Goal: Task Accomplishment & Management: Manage account settings

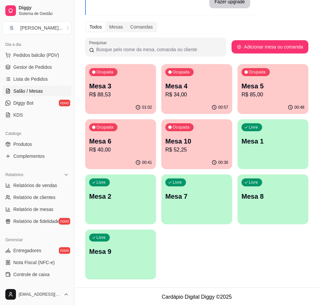
scroll to position [66, 0]
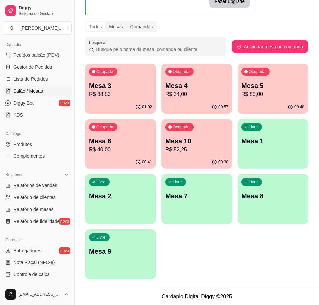
click at [204, 95] on p "R$ 34,00" at bounding box center [196, 94] width 63 height 8
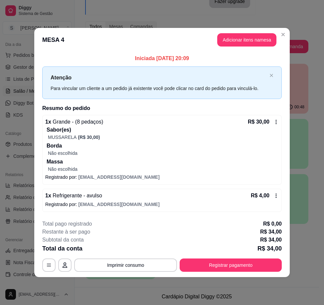
click at [139, 265] on button "Imprimir consumo" at bounding box center [125, 264] width 103 height 13
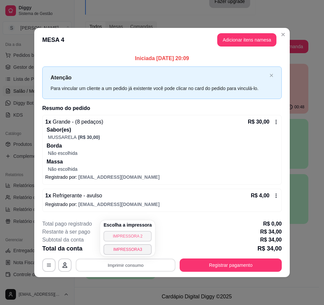
click at [135, 234] on button "IMPRESSORA 2" at bounding box center [127, 236] width 48 height 11
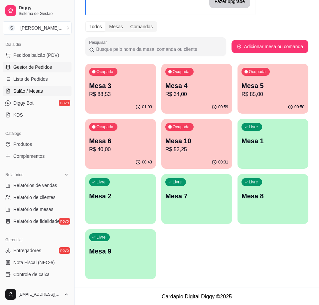
click at [38, 71] on link "Gestor de Pedidos" at bounding box center [37, 67] width 69 height 11
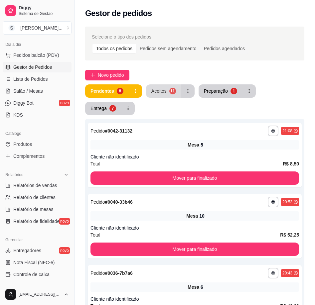
click at [170, 94] on button "Aceitos 11" at bounding box center [163, 90] width 35 height 13
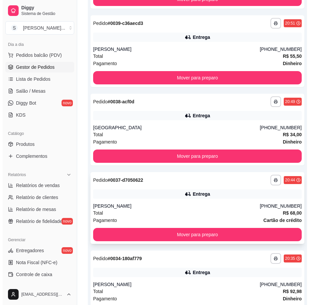
scroll to position [745, 0]
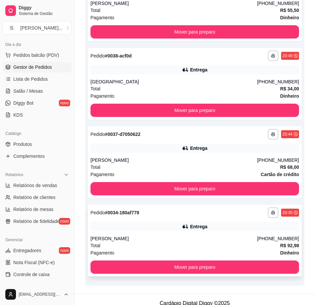
click at [221, 222] on div "Entrega" at bounding box center [194, 226] width 208 height 9
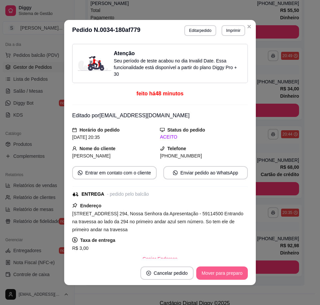
click at [225, 274] on button "Mover para preparo" at bounding box center [221, 272] width 51 height 13
click at [219, 276] on button "Mover para entrega" at bounding box center [221, 272] width 51 height 13
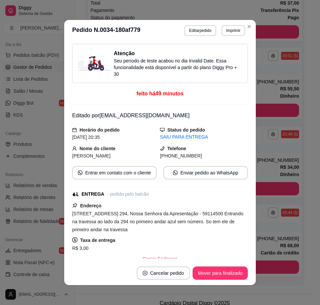
drag, startPoint x: 171, startPoint y: 156, endPoint x: 213, endPoint y: 154, distance: 42.5
click at [213, 154] on div "[PHONE_NUMBER]" at bounding box center [204, 155] width 88 height 7
copy span "8762-8350"
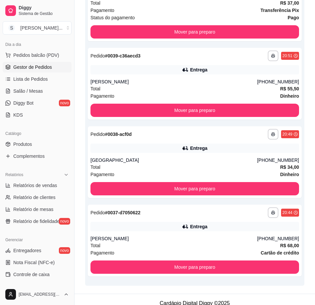
click at [219, 235] on div "[PERSON_NAME]" at bounding box center [173, 238] width 166 height 7
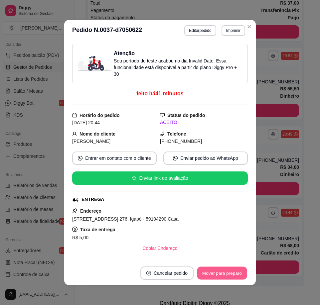
click at [226, 270] on button "Mover para preparo" at bounding box center [222, 273] width 50 height 13
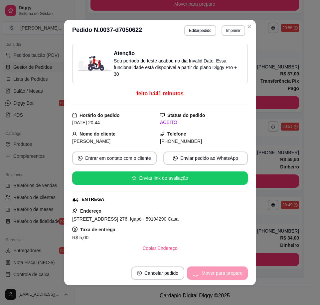
scroll to position [588, 0]
click at [222, 273] on button "Mover para entrega" at bounding box center [221, 272] width 51 height 13
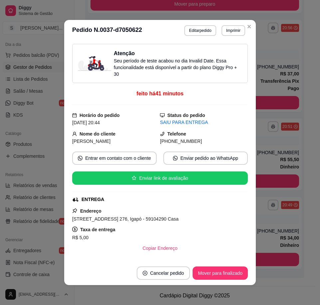
drag, startPoint x: 168, startPoint y: 141, endPoint x: 220, endPoint y: 144, distance: 52.2
click at [220, 144] on div "[PHONE_NUMBER]" at bounding box center [204, 141] width 88 height 7
copy span "9153-1545"
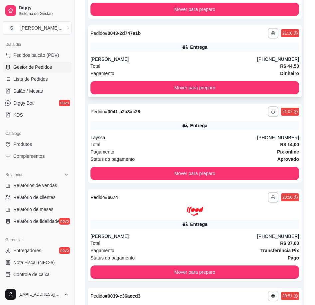
scroll to position [355, 0]
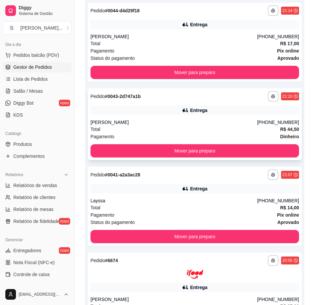
click at [250, 114] on div "Entrega" at bounding box center [194, 110] width 208 height 9
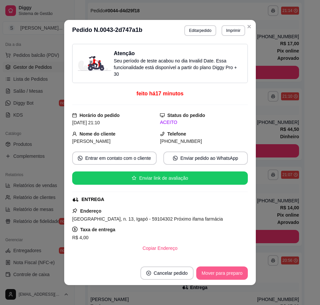
click at [214, 273] on button "Mover para preparo" at bounding box center [221, 272] width 51 height 13
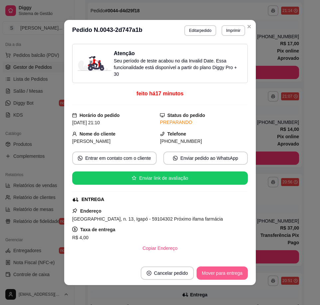
click at [217, 271] on button "Mover para entrega" at bounding box center [221, 272] width 51 height 13
drag, startPoint x: 168, startPoint y: 140, endPoint x: 207, endPoint y: 141, distance: 38.5
click at [207, 141] on div "[PHONE_NUMBER]" at bounding box center [204, 141] width 88 height 7
copy span "9689-6634"
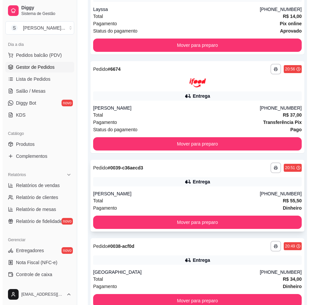
scroll to position [510, 0]
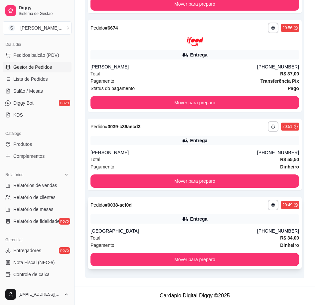
click at [196, 224] on div "**********" at bounding box center [195, 233] width 214 height 72
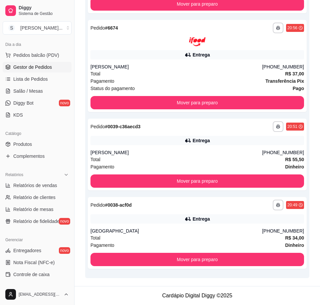
scroll to position [492, 0]
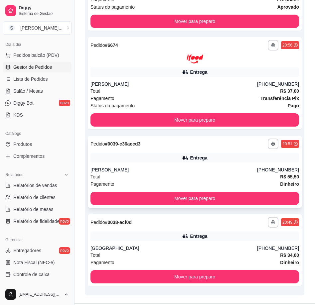
click at [253, 161] on div "Entrega" at bounding box center [194, 157] width 208 height 9
click at [216, 88] on div "Total R$ 37,00" at bounding box center [194, 90] width 208 height 7
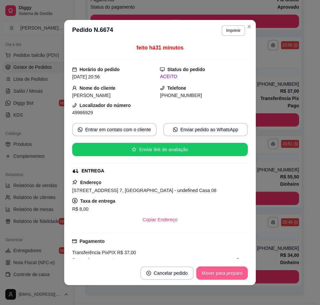
click at [214, 273] on button "Mover para preparo" at bounding box center [221, 272] width 51 height 13
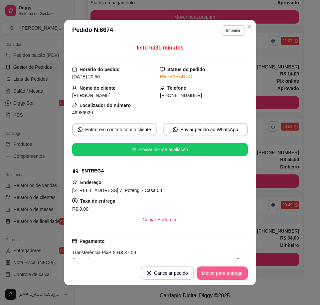
scroll to position [411, 0]
click at [220, 274] on button "Mover para entrega" at bounding box center [221, 272] width 51 height 13
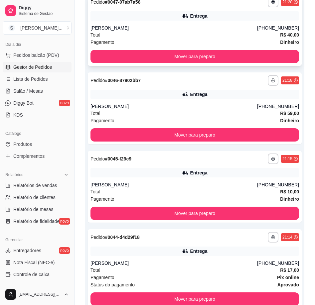
scroll to position [0, 0]
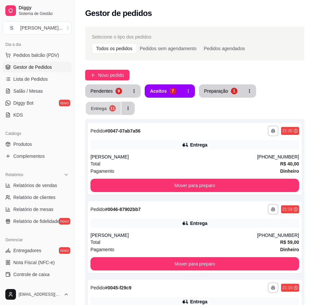
click at [110, 113] on button "Entrega 11" at bounding box center [103, 108] width 35 height 13
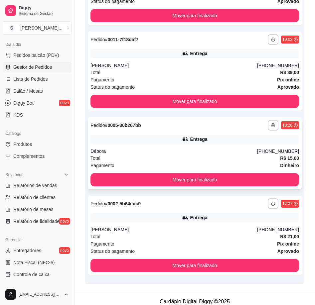
scroll to position [774, 0]
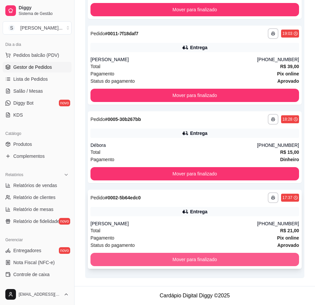
click at [209, 262] on button "Mover para finalizado" at bounding box center [194, 259] width 208 height 13
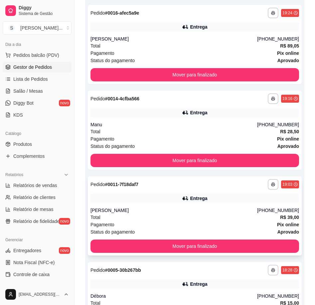
scroll to position [622, 0]
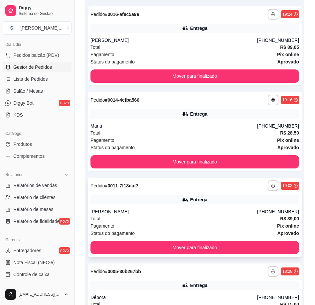
click at [219, 209] on div "[PERSON_NAME]" at bounding box center [173, 211] width 166 height 7
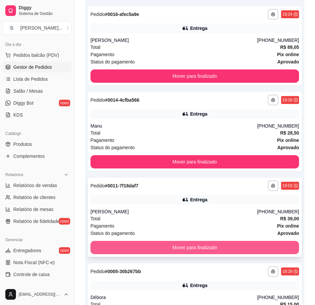
click at [203, 245] on button "Mover para finalizado" at bounding box center [194, 247] width 208 height 13
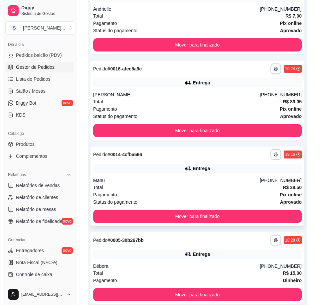
scroll to position [602, 0]
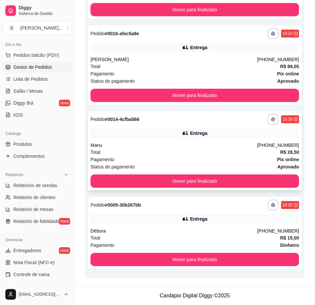
click at [202, 148] on div "Manu" at bounding box center [173, 145] width 166 height 7
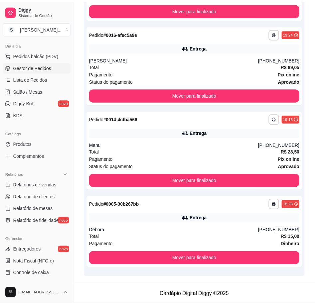
scroll to position [585, 0]
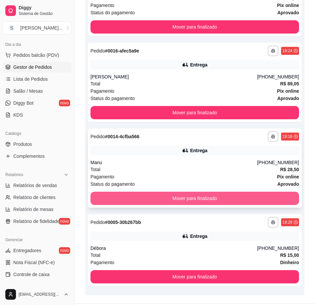
click at [236, 198] on button "Mover para finalizado" at bounding box center [194, 198] width 208 height 13
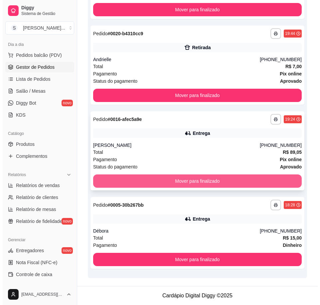
scroll to position [517, 0]
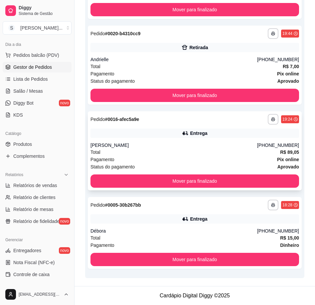
click at [250, 150] on div "Total R$ 89,05" at bounding box center [194, 151] width 208 height 7
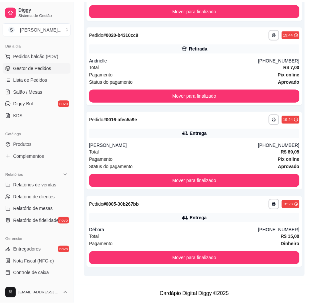
scroll to position [500, 0]
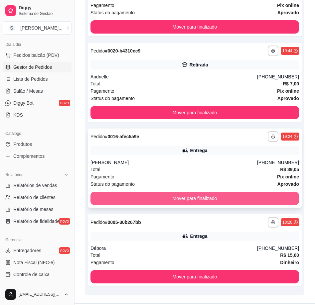
click at [256, 196] on button "Mover para finalizado" at bounding box center [194, 198] width 208 height 13
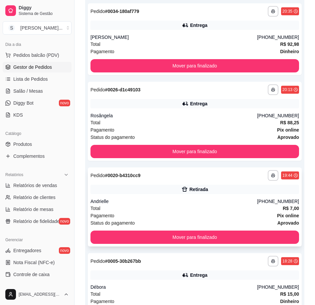
scroll to position [365, 0]
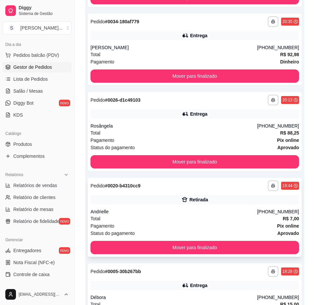
click at [226, 222] on div "Pagamento Pix online" at bounding box center [194, 225] width 208 height 7
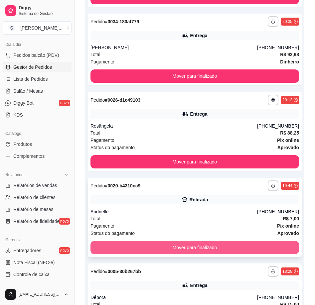
click at [221, 243] on button "Mover para finalizado" at bounding box center [194, 247] width 208 height 13
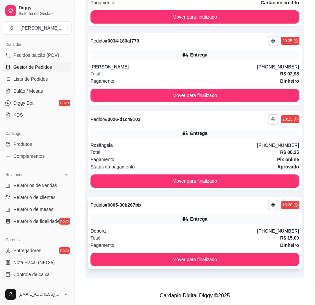
scroll to position [345, 0]
click at [41, 82] on span "Lista de Pedidos" at bounding box center [30, 79] width 35 height 7
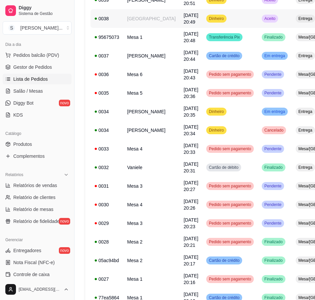
scroll to position [414, 0]
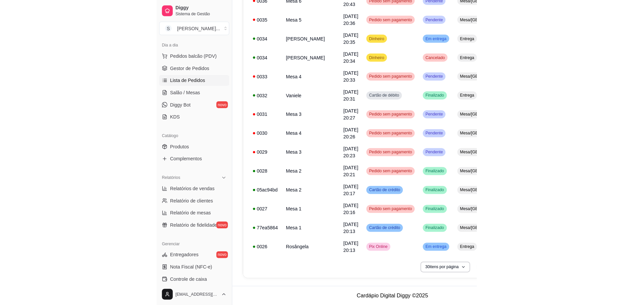
scroll to position [317, 0]
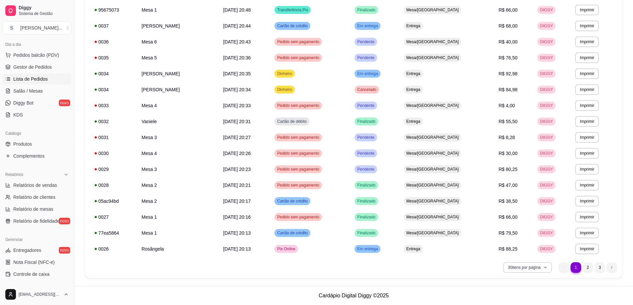
click at [318, 266] on button "30 itens por página" at bounding box center [527, 267] width 49 height 11
click at [318, 253] on span "100 pedidos" at bounding box center [527, 252] width 56 height 7
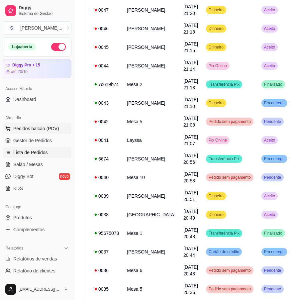
scroll to position [118, 0]
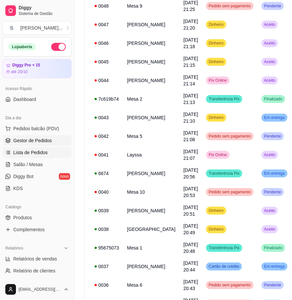
click at [50, 139] on span "Gestor de Pedidos" at bounding box center [32, 140] width 39 height 7
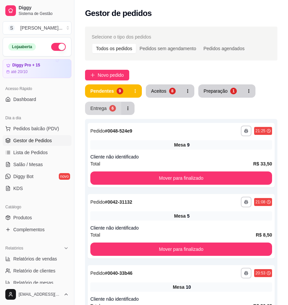
click at [106, 109] on div "Entrega" at bounding box center [98, 108] width 16 height 7
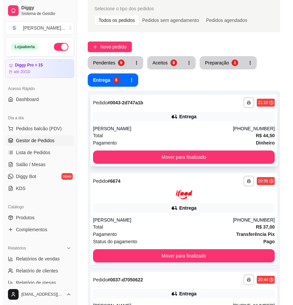
scroll to position [66, 0]
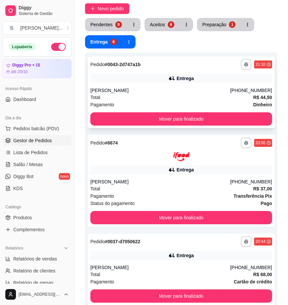
click at [244, 99] on div "Total R$ 44,50" at bounding box center [181, 97] width 182 height 7
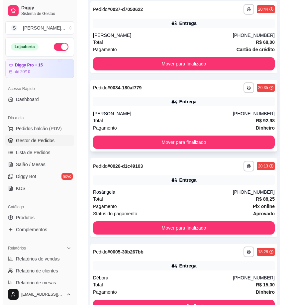
scroll to position [299, 0]
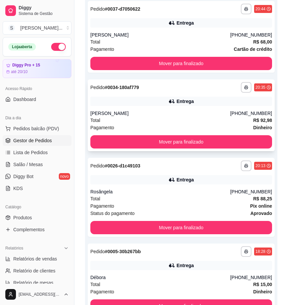
click at [251, 122] on div "Total R$ 92,98" at bounding box center [181, 120] width 182 height 7
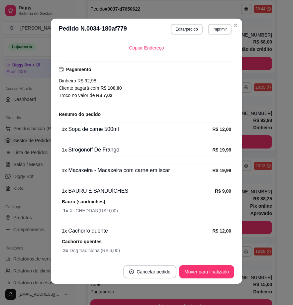
scroll to position [277, 0]
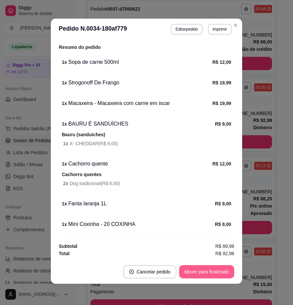
click at [199, 274] on button "Mover para finalizado" at bounding box center [206, 271] width 55 height 13
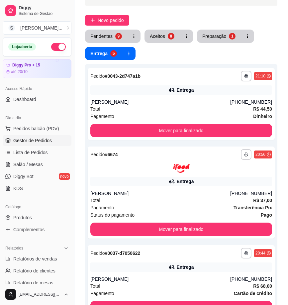
scroll to position [0, 0]
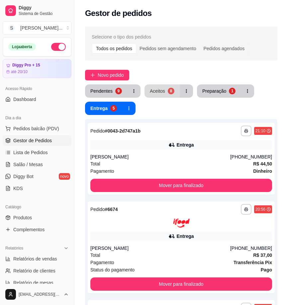
click at [156, 95] on button "Aceitos 8" at bounding box center [161, 90] width 35 height 13
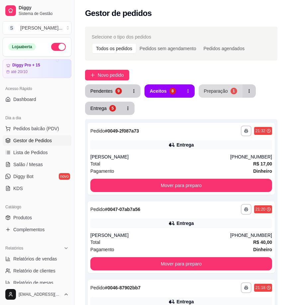
click at [219, 92] on div "Preparação" at bounding box center [216, 91] width 24 height 7
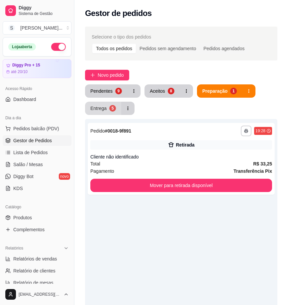
click at [94, 105] on div "Entrega" at bounding box center [98, 108] width 16 height 7
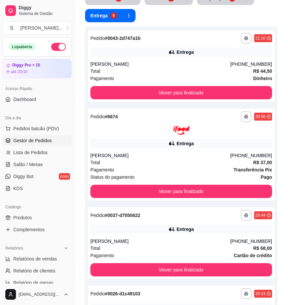
scroll to position [1, 0]
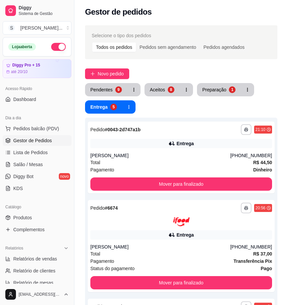
click at [165, 86] on button "Aceitos 8" at bounding box center [161, 89] width 35 height 13
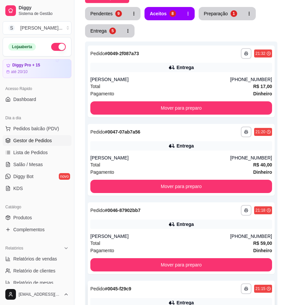
scroll to position [66, 0]
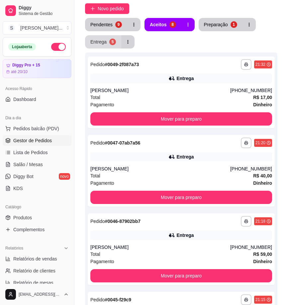
click at [104, 44] on div "Entrega" at bounding box center [98, 42] width 16 height 7
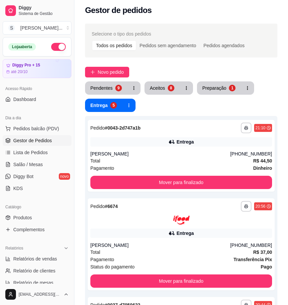
scroll to position [0, 0]
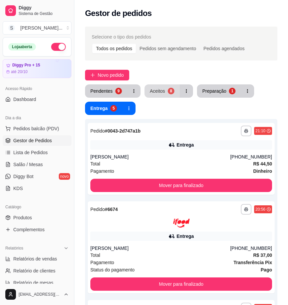
click at [160, 95] on button "Aceitos 8" at bounding box center [161, 90] width 35 height 13
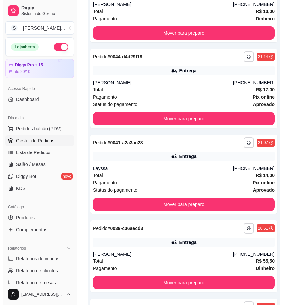
scroll to position [290, 0]
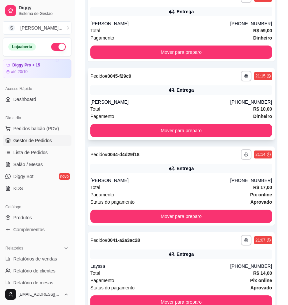
click at [205, 90] on div "Entrega" at bounding box center [181, 89] width 182 height 9
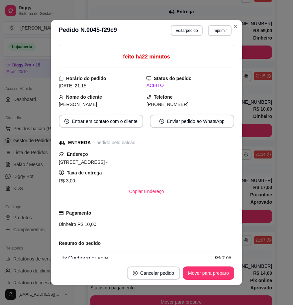
scroll to position [89, 0]
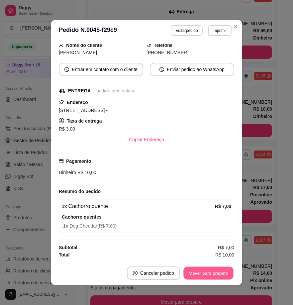
click at [197, 274] on button "Mover para preparo" at bounding box center [208, 273] width 50 height 13
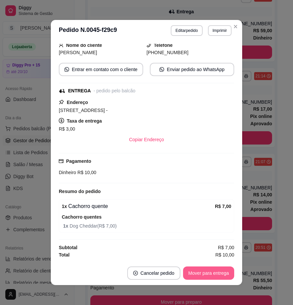
click at [196, 275] on button "Mover para entrega" at bounding box center [208, 272] width 51 height 13
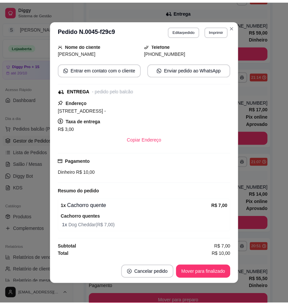
scroll to position [0, 0]
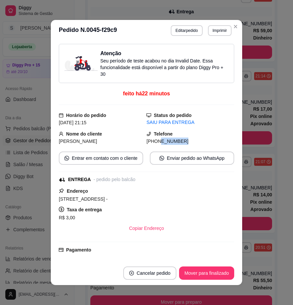
drag, startPoint x: 159, startPoint y: 141, endPoint x: 180, endPoint y: 143, distance: 21.1
click at [180, 143] on div "[PHONE_NUMBER]" at bounding box center [190, 141] width 88 height 7
copy span "8639-7575"
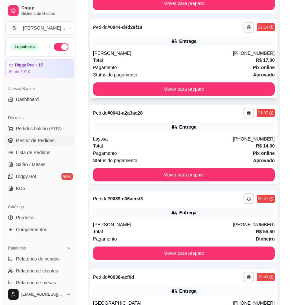
scroll to position [278, 0]
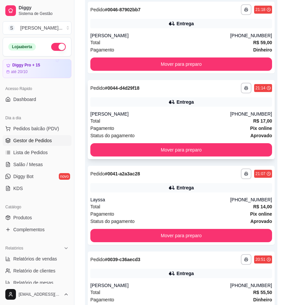
click at [175, 112] on div "[PERSON_NAME]" at bounding box center [160, 114] width 140 height 7
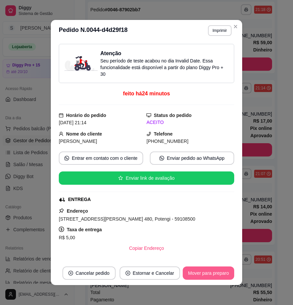
click at [207, 271] on button "Mover para preparo" at bounding box center [208, 272] width 51 height 13
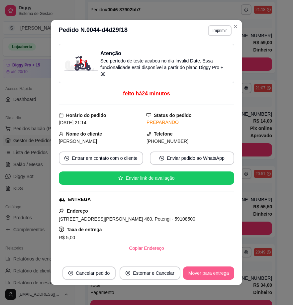
click at [200, 274] on button "Mover para entrega" at bounding box center [208, 272] width 51 height 13
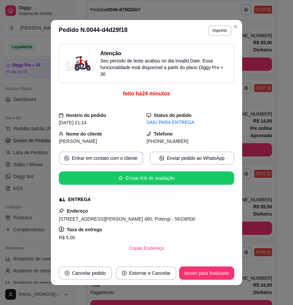
drag, startPoint x: 155, startPoint y: 142, endPoint x: 205, endPoint y: 144, distance: 50.2
click at [205, 144] on div "[PHONE_NUMBER]" at bounding box center [190, 141] width 88 height 7
copy span "9919-1826"
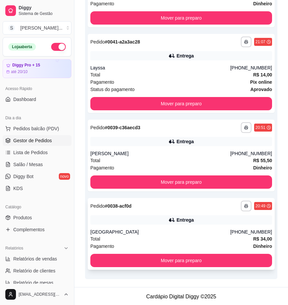
scroll to position [325, 0]
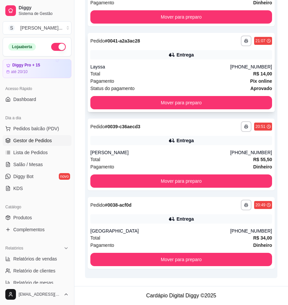
click at [153, 59] on div "Entrega" at bounding box center [181, 54] width 182 height 9
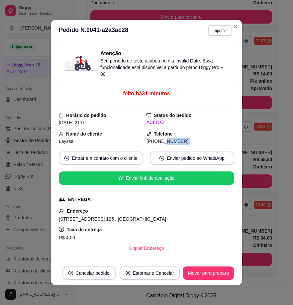
drag, startPoint x: 203, startPoint y: 143, endPoint x: 216, endPoint y: 145, distance: 12.4
click at [216, 145] on div "Atenção Seu período de teste acabou no dia Invalid Date . Essa funcionalidade e…" at bounding box center [146, 151] width 175 height 215
copy div "8164-5223 Entrar em contato com o cliente Enviar pedido ao WhatsApp Enviar link…"
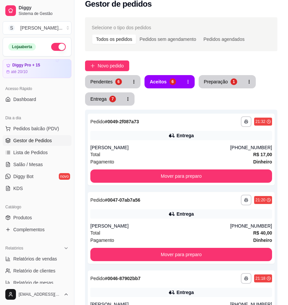
scroll to position [0, 0]
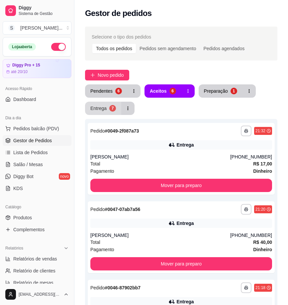
click at [102, 108] on div "Entrega" at bounding box center [98, 108] width 16 height 7
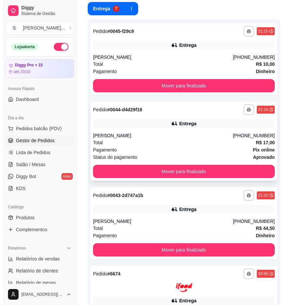
scroll to position [166, 0]
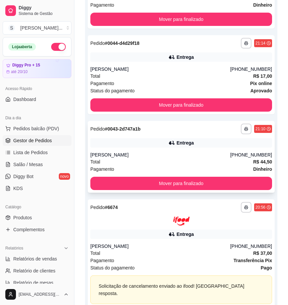
click at [200, 142] on div "Entrega" at bounding box center [181, 142] width 182 height 9
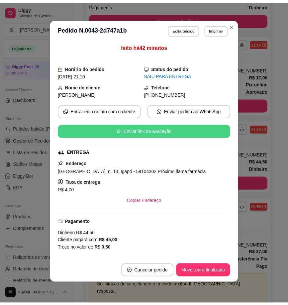
scroll to position [0, 0]
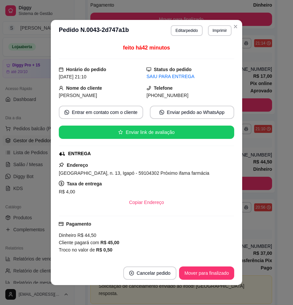
drag, startPoint x: 155, startPoint y: 94, endPoint x: 211, endPoint y: 95, distance: 55.8
click at [211, 95] on div "[PHONE_NUMBER]" at bounding box center [190, 95] width 88 height 7
copy span "9689-6634"
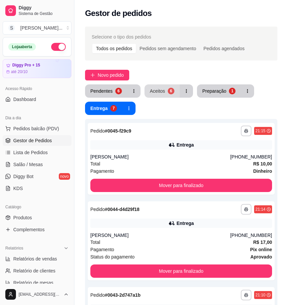
click at [168, 91] on div "6" at bounding box center [171, 91] width 7 height 7
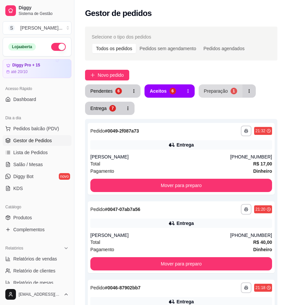
click at [218, 89] on div "Preparação" at bounding box center [216, 91] width 24 height 7
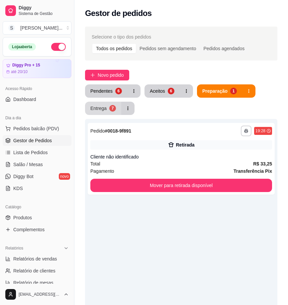
click at [101, 107] on div "Entrega" at bounding box center [98, 108] width 16 height 7
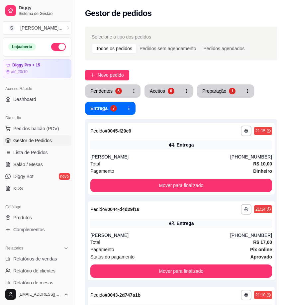
click at [171, 87] on button "Aceitos 6" at bounding box center [161, 90] width 35 height 13
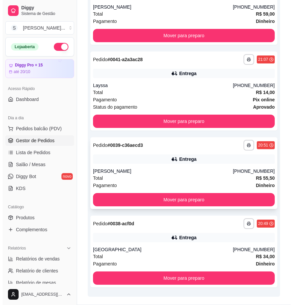
scroll to position [325, 0]
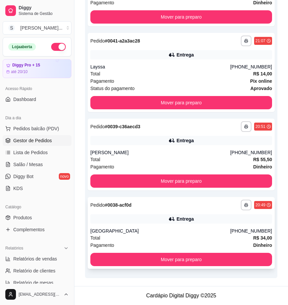
click at [172, 220] on icon at bounding box center [171, 219] width 5 height 4
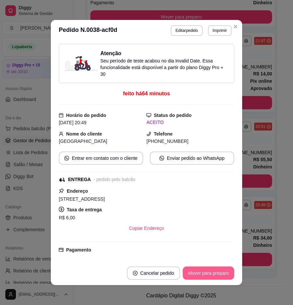
click at [200, 270] on button "Mover para preparo" at bounding box center [208, 272] width 51 height 13
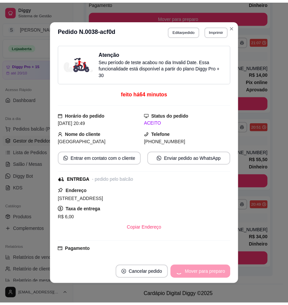
scroll to position [247, 0]
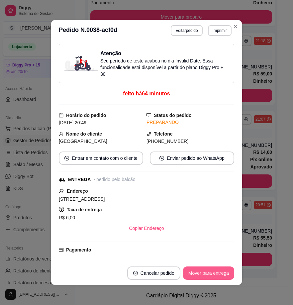
click at [201, 275] on button "Mover para entrega" at bounding box center [208, 272] width 51 height 13
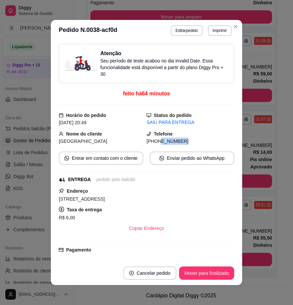
drag, startPoint x: 175, startPoint y: 139, endPoint x: 185, endPoint y: 140, distance: 9.7
click at [183, 142] on div "[PHONE_NUMBER]" at bounding box center [190, 141] width 88 height 7
copy span "9910-6644"
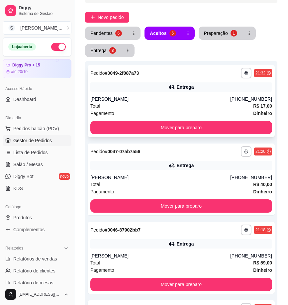
scroll to position [0, 0]
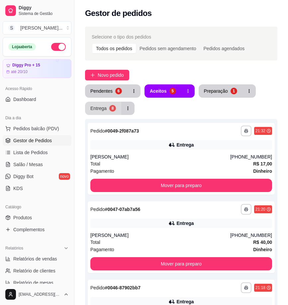
click at [97, 107] on div "Entrega" at bounding box center [98, 108] width 16 height 7
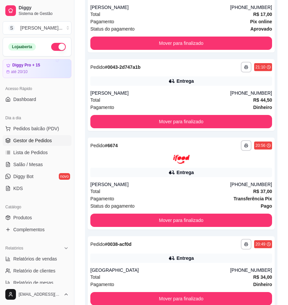
scroll to position [232, 0]
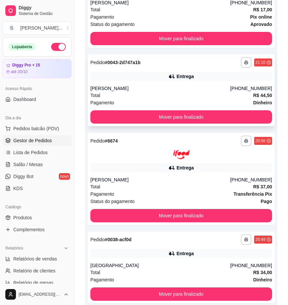
click at [196, 84] on div "**********" at bounding box center [181, 90] width 187 height 72
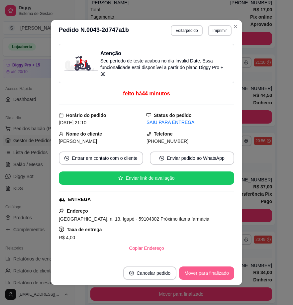
click at [204, 271] on button "Mover para finalizado" at bounding box center [206, 272] width 55 height 13
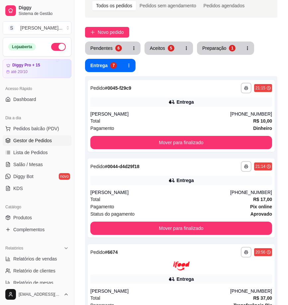
scroll to position [0, 0]
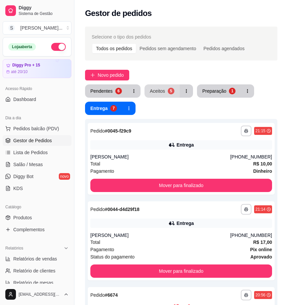
click at [163, 97] on button "Aceitos 5" at bounding box center [161, 90] width 35 height 13
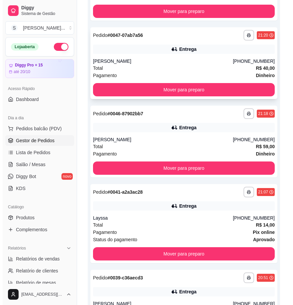
scroll to position [247, 0]
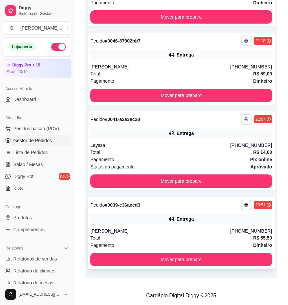
click at [174, 231] on div "[PERSON_NAME]" at bounding box center [160, 231] width 140 height 7
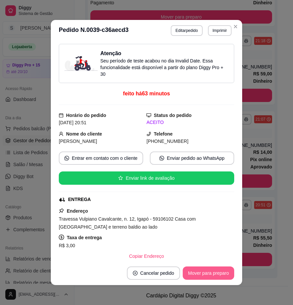
click at [193, 273] on button "Mover para preparo" at bounding box center [208, 272] width 51 height 13
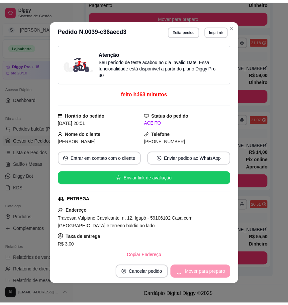
scroll to position [168, 0]
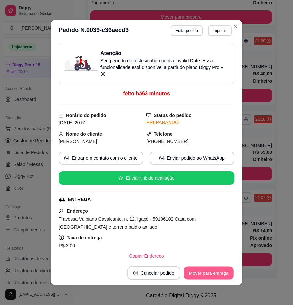
click at [197, 273] on button "Mover para entrega" at bounding box center [209, 273] width 50 height 13
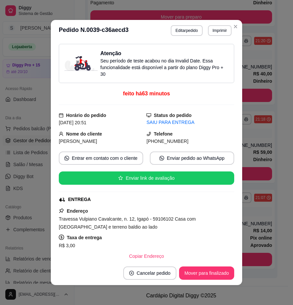
drag, startPoint x: 154, startPoint y: 140, endPoint x: 200, endPoint y: 141, distance: 45.8
click at [200, 141] on div "[PHONE_NUMBER]" at bounding box center [190, 141] width 88 height 7
copy span "8717-2991"
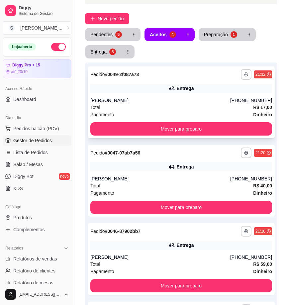
scroll to position [0, 0]
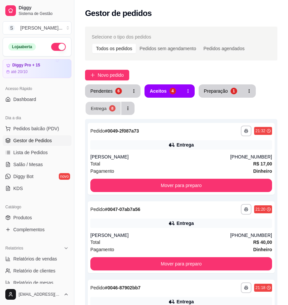
click at [107, 109] on button "Entrega 8" at bounding box center [103, 108] width 35 height 13
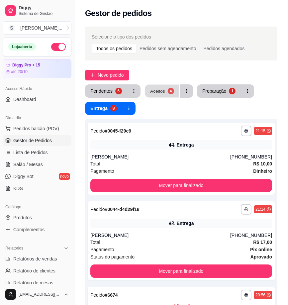
click at [165, 88] on button "Aceitos 4" at bounding box center [162, 91] width 34 height 13
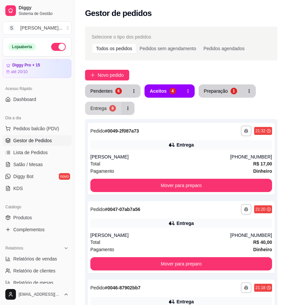
click at [118, 112] on button "Entrega 8" at bounding box center [103, 108] width 36 height 13
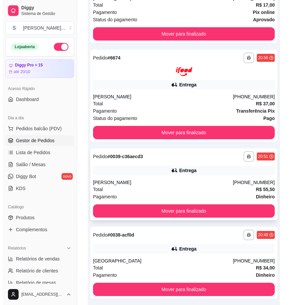
scroll to position [299, 0]
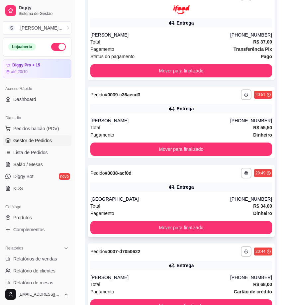
click at [168, 182] on div "Entrega" at bounding box center [181, 186] width 182 height 9
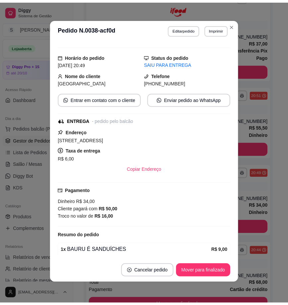
scroll to position [0, 0]
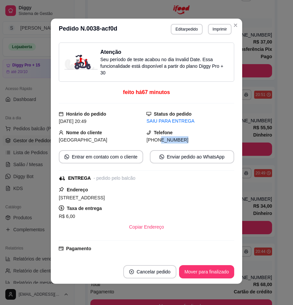
drag, startPoint x: 164, startPoint y: 139, endPoint x: 205, endPoint y: 129, distance: 42.3
click at [210, 136] on div "[PHONE_NUMBER]" at bounding box center [190, 139] width 88 height 7
copy span "9910-6644"
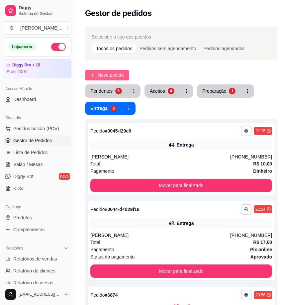
click at [104, 72] on span "Novo pedido" at bounding box center [111, 74] width 26 height 7
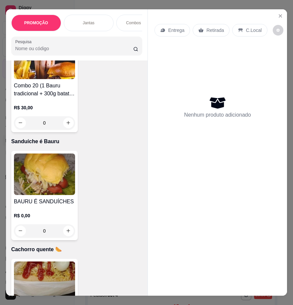
scroll to position [2458, 0]
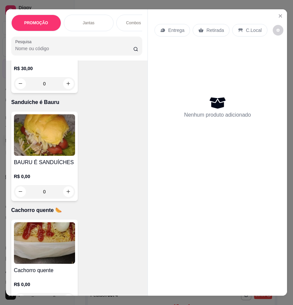
click at [41, 161] on div "BAURU É SANDUÍCHES R$ 0,00 0" at bounding box center [44, 156] width 66 height 89
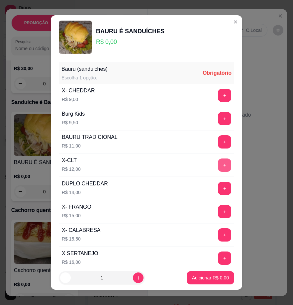
click at [218, 164] on button "+" at bounding box center [224, 164] width 13 height 13
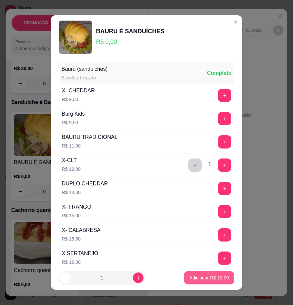
click at [205, 282] on button "Adicionar R$ 12,00" at bounding box center [209, 277] width 50 height 13
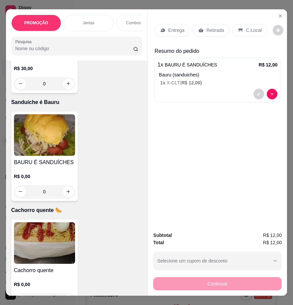
click at [37, 260] on img at bounding box center [44, 243] width 61 height 42
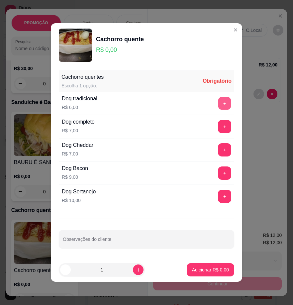
click at [218, 103] on button "+" at bounding box center [224, 103] width 13 height 13
click at [220, 104] on button "+" at bounding box center [224, 103] width 13 height 13
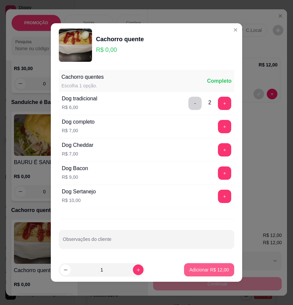
click at [198, 269] on p "Adicionar R$ 12,00" at bounding box center [209, 269] width 40 height 7
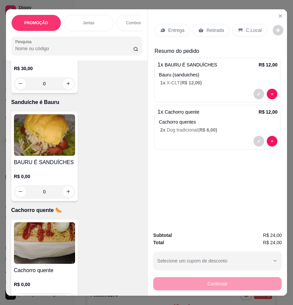
click at [170, 28] on p "Entrega" at bounding box center [176, 30] width 16 height 7
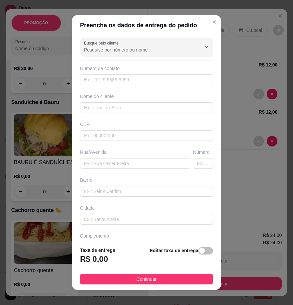
drag, startPoint x: 201, startPoint y: 252, endPoint x: 191, endPoint y: 254, distance: 9.4
click at [200, 252] on span "button" at bounding box center [205, 250] width 15 height 7
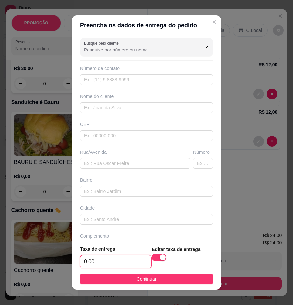
click at [110, 262] on input "0,00" at bounding box center [115, 261] width 71 height 13
type input "3,00"
click at [125, 276] on button "Continuar" at bounding box center [146, 279] width 133 height 11
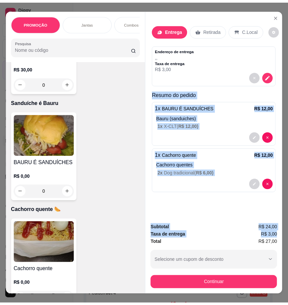
scroll to position [0, 5]
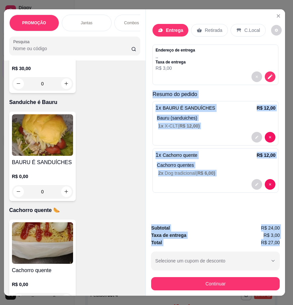
drag, startPoint x: 149, startPoint y: 90, endPoint x: 277, endPoint y: 240, distance: 197.2
click at [277, 240] on div "Entrega Retirada C.Local Endereço de entrega , , Taxa de entrega R$ 3,00 Resumo…" at bounding box center [214, 152] width 139 height 287
click at [255, 182] on icon "decrease-product-quantity" at bounding box center [257, 184] width 4 height 4
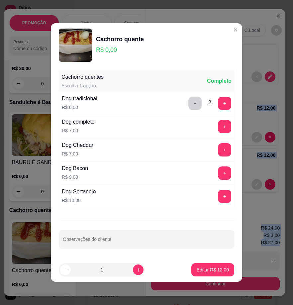
click at [190, 103] on button "-" at bounding box center [194, 103] width 13 height 13
click at [202, 270] on p "Editar R$ 6,00" at bounding box center [214, 269] width 30 height 7
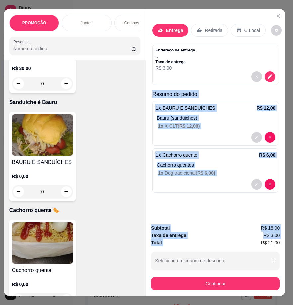
click at [146, 91] on div "Entrega Retirada C.Local Endereço de entrega , , Taxa de entrega R$ 3,00 Resumo…" at bounding box center [215, 114] width 139 height 210
drag, startPoint x: 146, startPoint y: 90, endPoint x: 277, endPoint y: 238, distance: 197.7
click at [278, 240] on div "Entrega Retirada C.Local Endereço de entrega , , Taxa de entrega R$ 3,00 Resumo…" at bounding box center [214, 152] width 139 height 287
click at [276, 14] on icon "Close" at bounding box center [278, 15] width 5 height 5
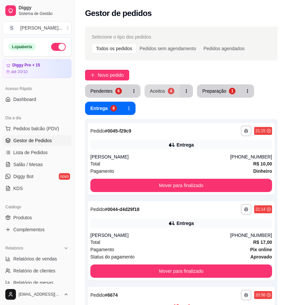
click at [160, 92] on div "Aceitos" at bounding box center [157, 91] width 15 height 7
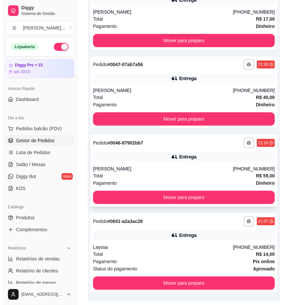
scroll to position [168, 0]
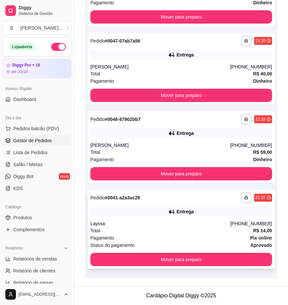
click at [188, 215] on div "Entrega" at bounding box center [181, 211] width 182 height 9
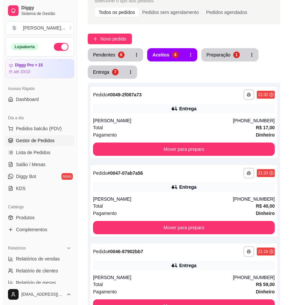
scroll to position [0, 0]
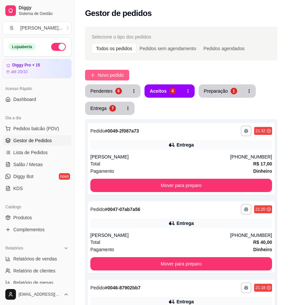
click at [107, 75] on span "Novo pedido" at bounding box center [111, 74] width 26 height 7
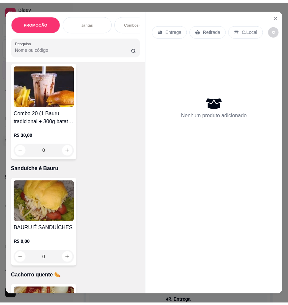
scroll to position [2425, 0]
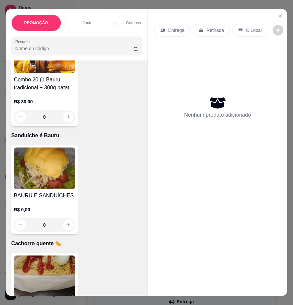
click at [46, 186] on img at bounding box center [44, 168] width 61 height 42
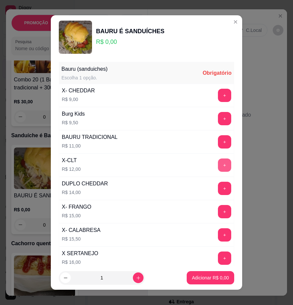
click at [218, 165] on button "+" at bounding box center [224, 164] width 13 height 13
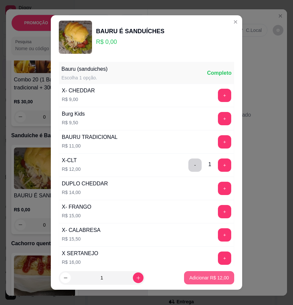
click at [191, 273] on button "Adicionar R$ 12,00" at bounding box center [209, 277] width 50 height 13
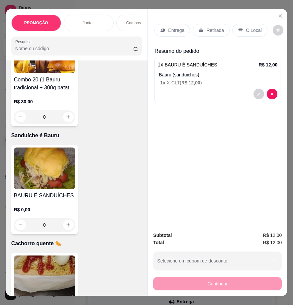
click at [54, 273] on img at bounding box center [44, 276] width 61 height 42
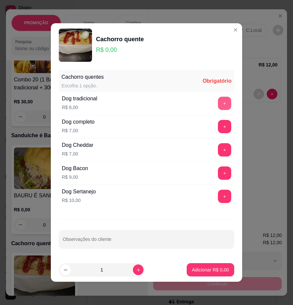
click at [225, 104] on button "+" at bounding box center [224, 103] width 13 height 13
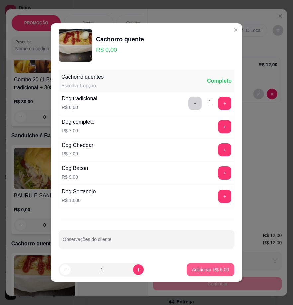
click at [192, 271] on p "Adicionar R$ 6,00" at bounding box center [210, 269] width 37 height 7
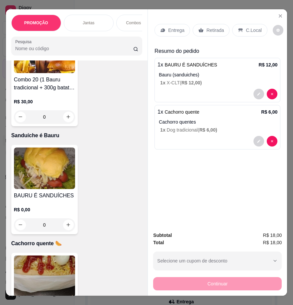
click at [171, 30] on p "Entrega" at bounding box center [176, 30] width 16 height 7
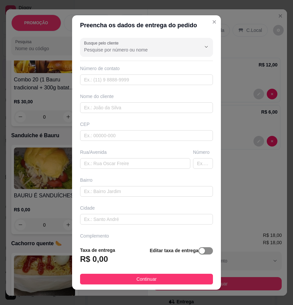
click at [199, 251] on div "button" at bounding box center [202, 251] width 6 height 6
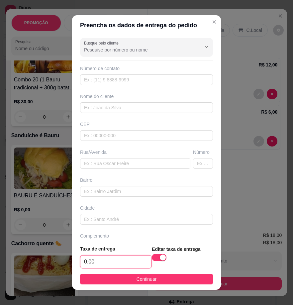
click at [112, 265] on input "0,00" at bounding box center [115, 261] width 71 height 13
type input "3,00"
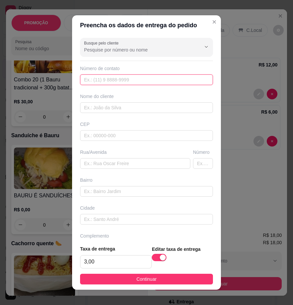
click at [98, 79] on input "text" at bounding box center [146, 79] width 133 height 11
paste input "[PHONE_NUMBER]"
type input "[PHONE_NUMBER]"
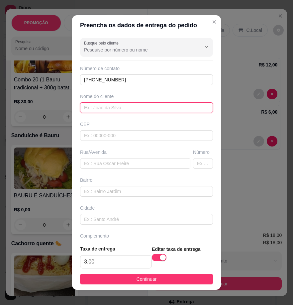
click at [98, 106] on input "text" at bounding box center [146, 107] width 133 height 11
paste input "argentino"
type input "argentino"
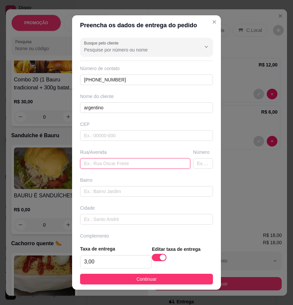
click at [110, 167] on input "text" at bounding box center [135, 163] width 110 height 11
paste input "[STREET_ADDRESS][PERSON_NAME]"
type input "[STREET_ADDRESS][PERSON_NAME]"
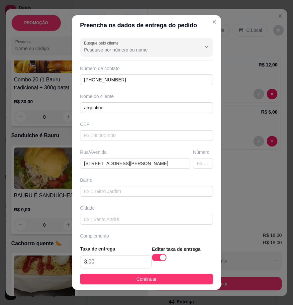
click at [162, 279] on button "Continuar" at bounding box center [146, 279] width 133 height 11
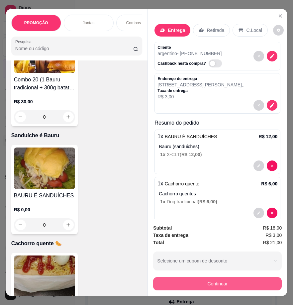
click at [192, 286] on button "Continuar" at bounding box center [217, 283] width 129 height 13
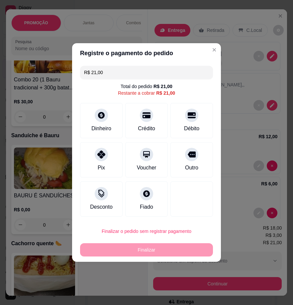
click at [95, 73] on input "R$ 21,00" at bounding box center [146, 72] width 125 height 13
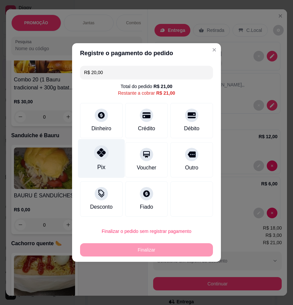
click at [99, 161] on div "Pix" at bounding box center [101, 158] width 47 height 39
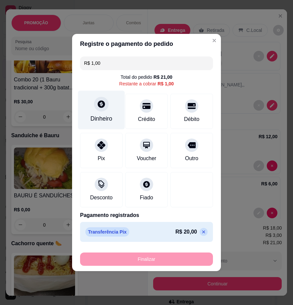
click at [101, 116] on div "Dinheiro" at bounding box center [101, 118] width 22 height 9
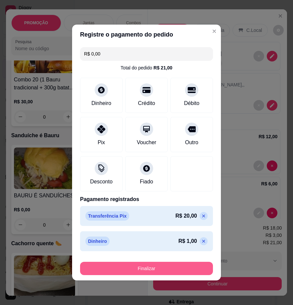
click at [180, 269] on button "Finalizar" at bounding box center [146, 268] width 133 height 13
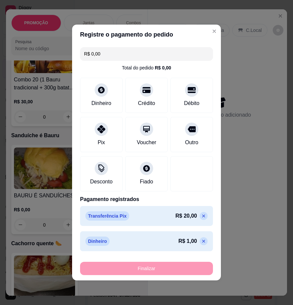
type input "-R$ 21,00"
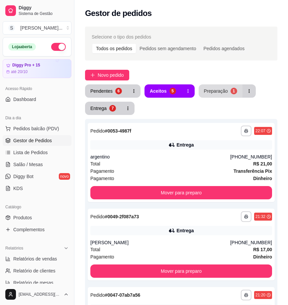
click at [216, 90] on div "Preparação" at bounding box center [216, 91] width 24 height 7
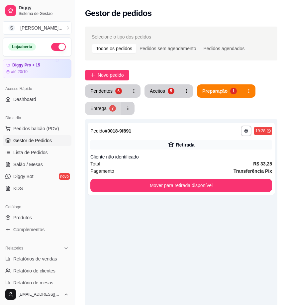
click at [97, 111] on div "Entrega" at bounding box center [98, 108] width 16 height 7
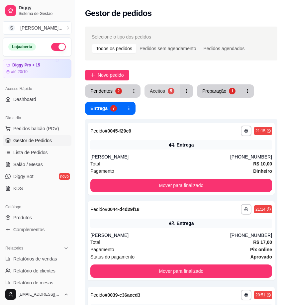
click at [156, 90] on div "Aceitos" at bounding box center [157, 91] width 15 height 7
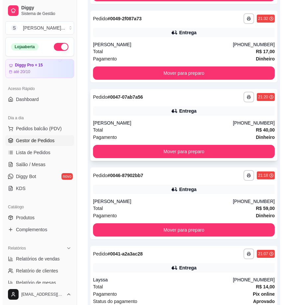
scroll to position [188, 0]
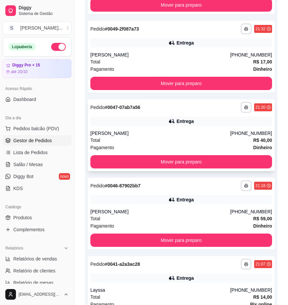
click at [213, 117] on div "Entrega" at bounding box center [181, 121] width 182 height 9
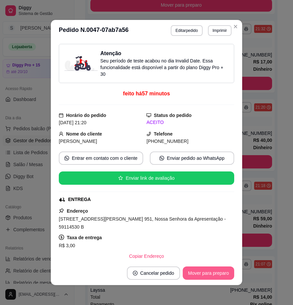
click at [204, 274] on button "Mover para preparo" at bounding box center [208, 272] width 51 height 13
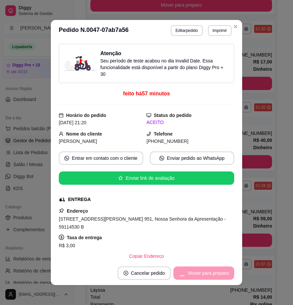
scroll to position [176, 0]
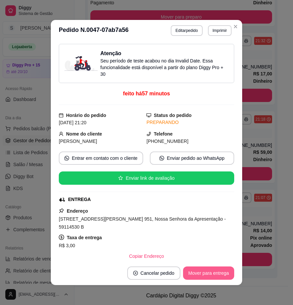
click at [204, 274] on button "Mover para entrega" at bounding box center [208, 272] width 51 height 13
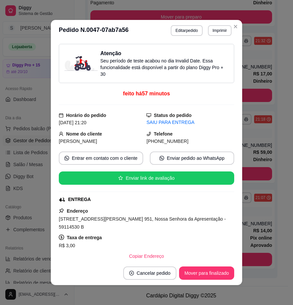
drag, startPoint x: 168, startPoint y: 142, endPoint x: 190, endPoint y: 142, distance: 21.6
click at [190, 142] on div "[PHONE_NUMBER]" at bounding box center [190, 141] width 88 height 7
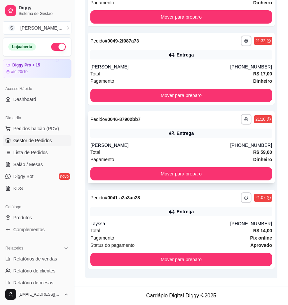
click at [141, 132] on div "Entrega" at bounding box center [181, 133] width 182 height 9
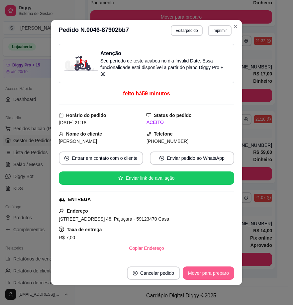
click at [193, 272] on button "Mover para preparo" at bounding box center [208, 272] width 51 height 13
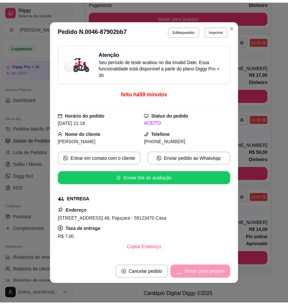
scroll to position [146, 0]
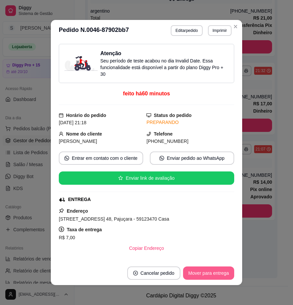
click at [189, 275] on button "Mover para entrega" at bounding box center [208, 272] width 51 height 13
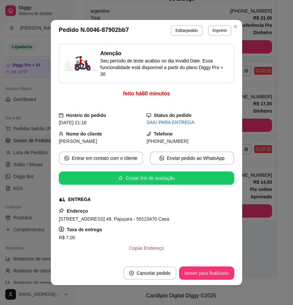
drag, startPoint x: 155, startPoint y: 142, endPoint x: 189, endPoint y: 142, distance: 34.2
click at [189, 142] on div "[PHONE_NUMBER]" at bounding box center [190, 141] width 88 height 7
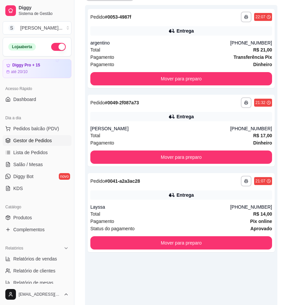
scroll to position [0, 0]
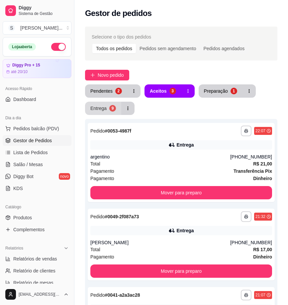
click at [108, 107] on button "Entrega 9" at bounding box center [103, 108] width 36 height 13
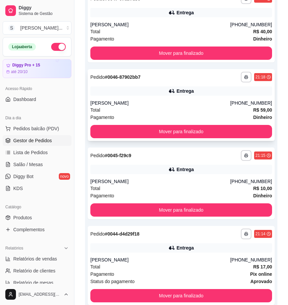
scroll to position [199, 0]
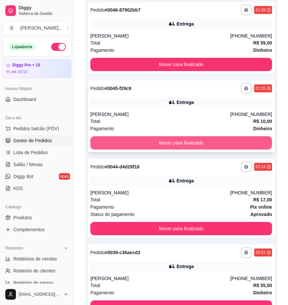
click at [208, 141] on button "Mover para finalizado" at bounding box center [181, 142] width 182 height 13
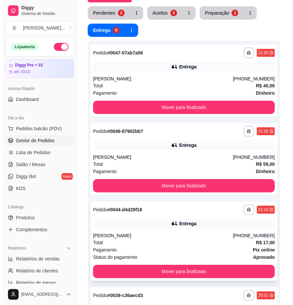
scroll to position [66, 0]
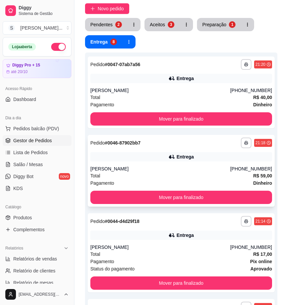
click at [160, 167] on div "[PERSON_NAME]" at bounding box center [160, 168] width 140 height 7
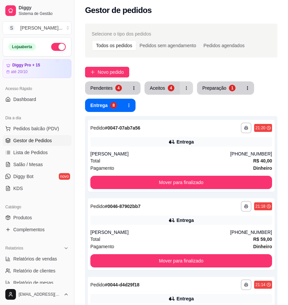
scroll to position [0, 0]
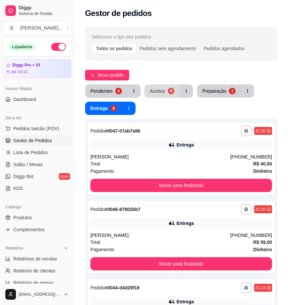
click at [163, 87] on button "Aceitos 4" at bounding box center [161, 90] width 35 height 13
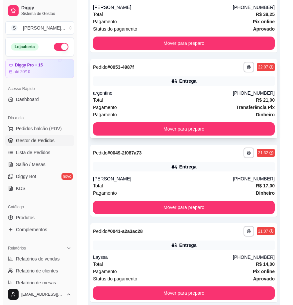
scroll to position [183, 0]
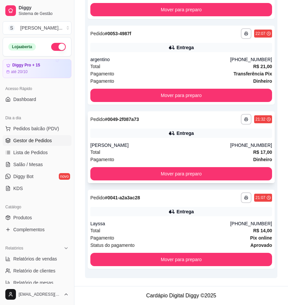
click at [190, 139] on div "**********" at bounding box center [181, 147] width 187 height 72
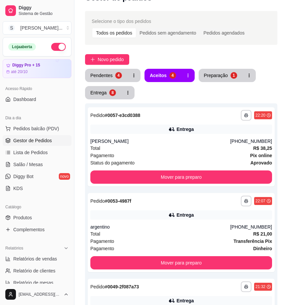
scroll to position [0, 0]
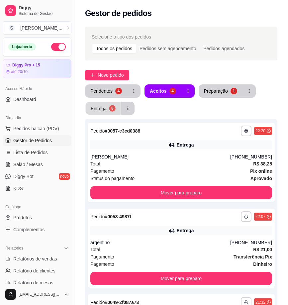
click at [108, 110] on button "Entrega 8" at bounding box center [103, 108] width 35 height 13
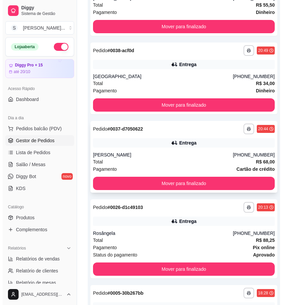
scroll to position [390, 0]
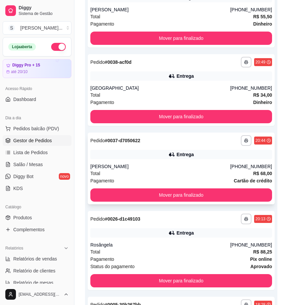
click at [203, 162] on div "**********" at bounding box center [181, 169] width 187 height 72
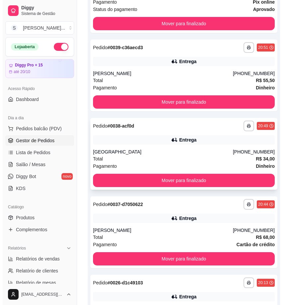
scroll to position [323, 0]
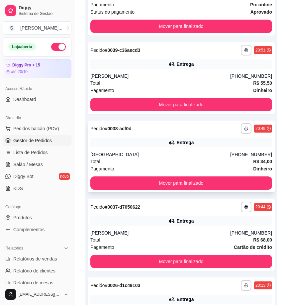
click at [243, 153] on div "[PHONE_NUMBER]" at bounding box center [251, 154] width 42 height 7
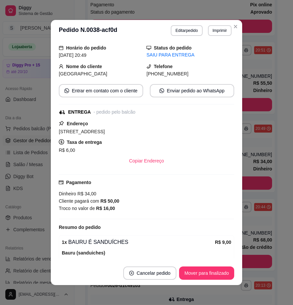
scroll to position [164, 0]
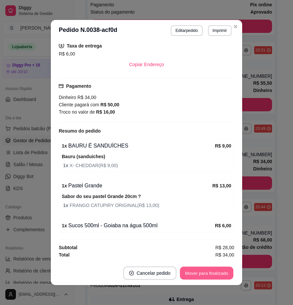
click at [202, 272] on button "Mover para finalizado" at bounding box center [206, 273] width 53 height 13
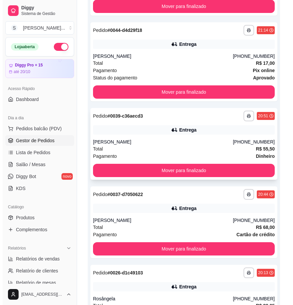
scroll to position [257, 0]
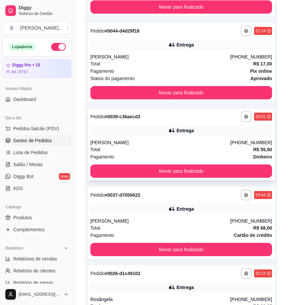
click at [230, 143] on div "[PERSON_NAME]" at bounding box center [160, 142] width 140 height 7
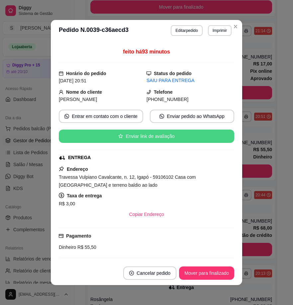
scroll to position [199, 0]
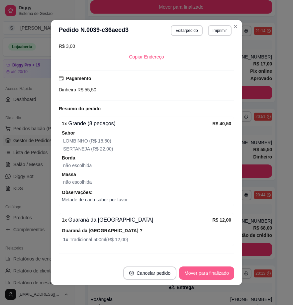
click at [205, 271] on button "Mover para finalizado" at bounding box center [206, 272] width 55 height 13
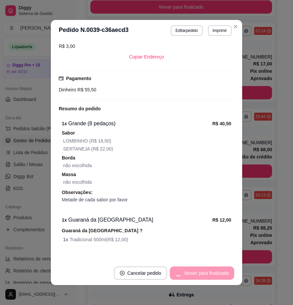
scroll to position [177, 0]
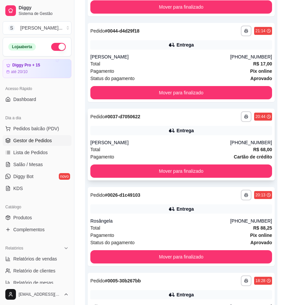
click at [186, 133] on div "Entrega" at bounding box center [184, 130] width 17 height 7
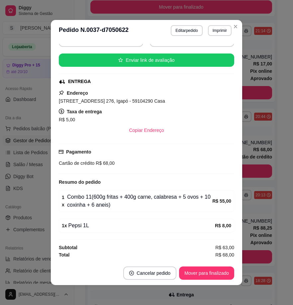
scroll to position [1, 0]
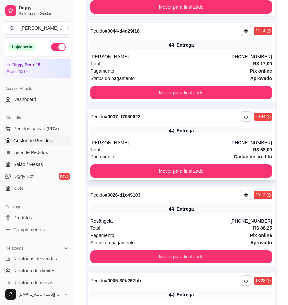
click at [237, 127] on div "Entrega" at bounding box center [181, 130] width 182 height 9
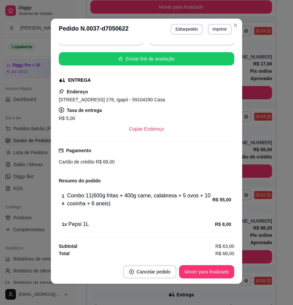
click at [196, 270] on button "Mover para finalizado" at bounding box center [206, 271] width 55 height 13
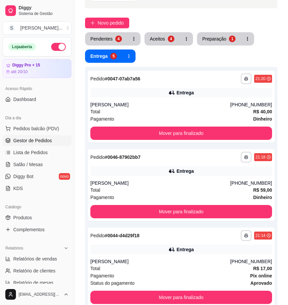
scroll to position [0, 0]
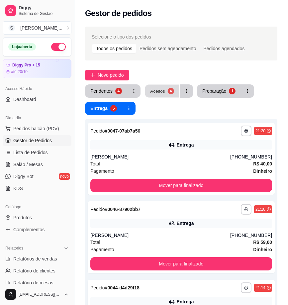
click at [168, 94] on button "Aceitos 4" at bounding box center [162, 91] width 34 height 13
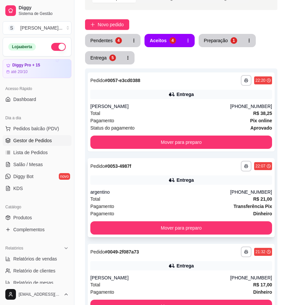
scroll to position [50, 0]
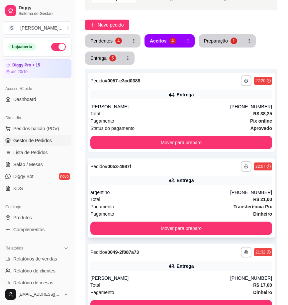
click at [188, 177] on div "Entrega" at bounding box center [184, 180] width 17 height 7
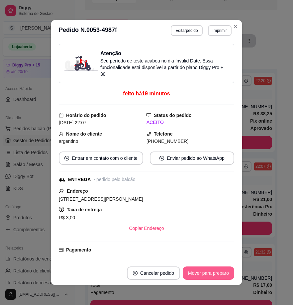
click at [195, 271] on button "Mover para preparo" at bounding box center [208, 272] width 51 height 13
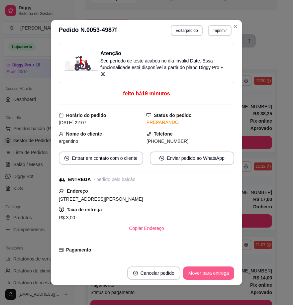
click at [197, 274] on button "Mover para entrega" at bounding box center [208, 272] width 51 height 13
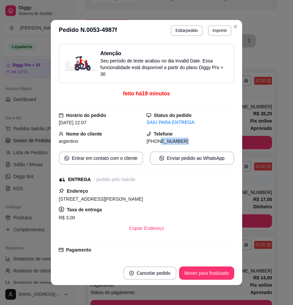
drag, startPoint x: 151, startPoint y: 142, endPoint x: 184, endPoint y: 138, distance: 33.4
click at [183, 140] on div "[PHONE_NUMBER]" at bounding box center [190, 141] width 88 height 7
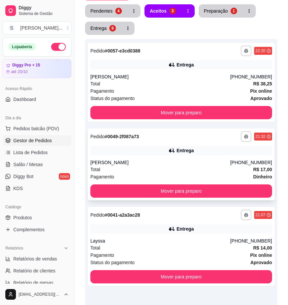
scroll to position [79, 0]
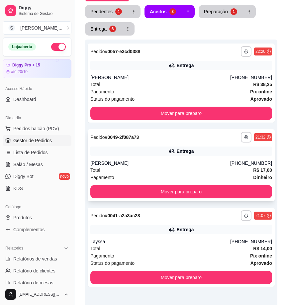
click at [174, 159] on div "**********" at bounding box center [181, 165] width 187 height 72
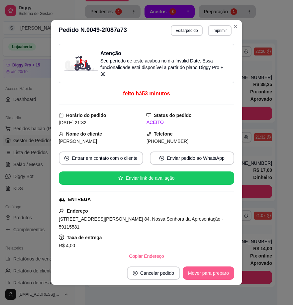
click at [204, 271] on button "Mover para preparo" at bounding box center [208, 272] width 51 height 13
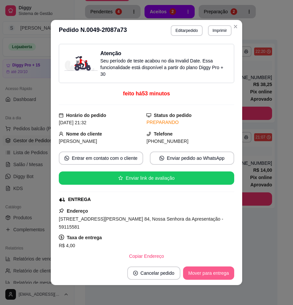
click at [202, 273] on button "Mover para entrega" at bounding box center [208, 272] width 51 height 13
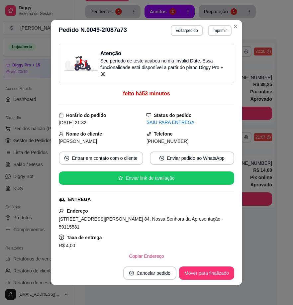
drag, startPoint x: 155, startPoint y: 139, endPoint x: 215, endPoint y: 141, distance: 60.5
click at [215, 141] on div "[PHONE_NUMBER]" at bounding box center [190, 141] width 88 height 7
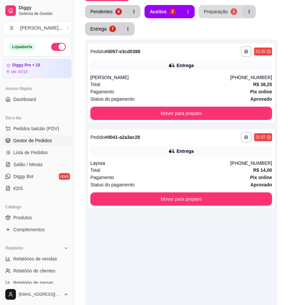
click at [215, 11] on div "Preparação" at bounding box center [216, 11] width 24 height 7
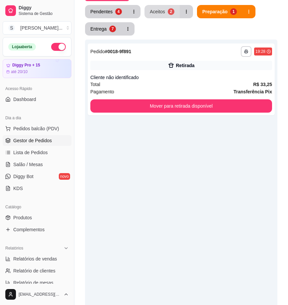
click at [169, 11] on div "2" at bounding box center [171, 11] width 7 height 7
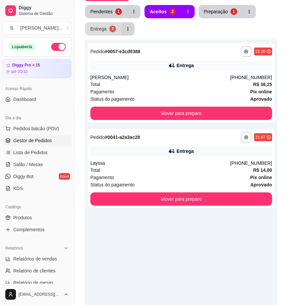
click at [105, 28] on div "Entrega" at bounding box center [98, 29] width 16 height 7
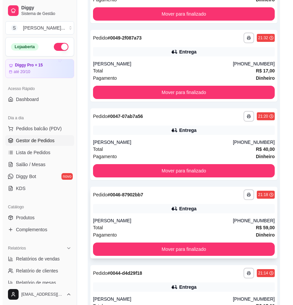
scroll to position [179, 0]
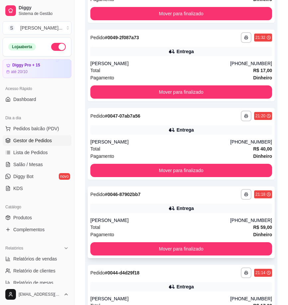
click at [188, 206] on div "Entrega" at bounding box center [184, 208] width 17 height 7
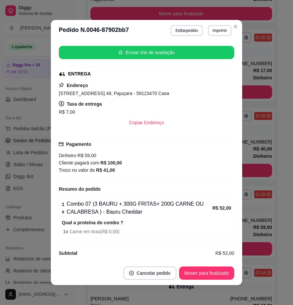
scroll to position [131, 0]
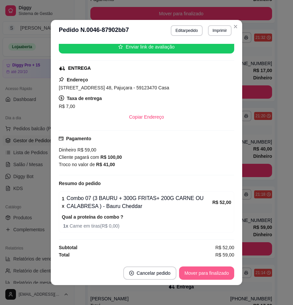
click at [198, 271] on button "Mover para finalizado" at bounding box center [206, 272] width 55 height 13
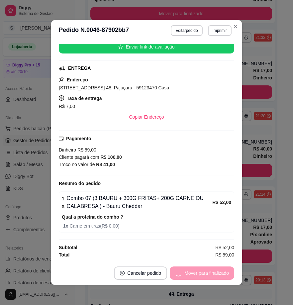
scroll to position [109, 0]
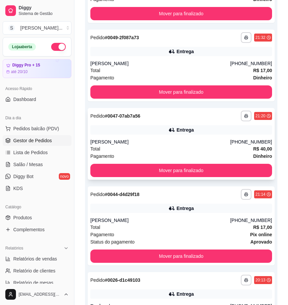
click at [194, 139] on div "[PERSON_NAME]" at bounding box center [160, 142] width 140 height 7
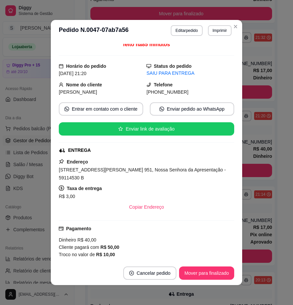
scroll to position [152, 0]
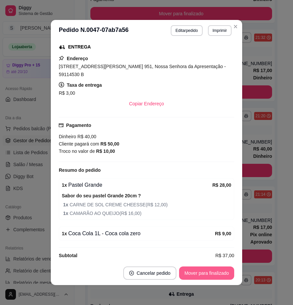
click at [195, 273] on button "Mover para finalizado" at bounding box center [206, 272] width 55 height 13
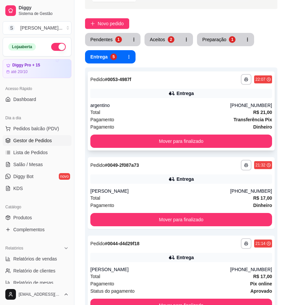
scroll to position [0, 0]
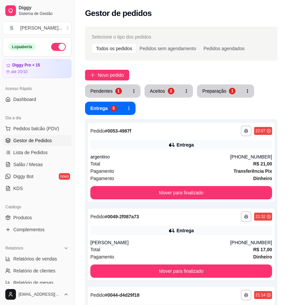
click at [169, 93] on div "2" at bounding box center [171, 91] width 7 height 7
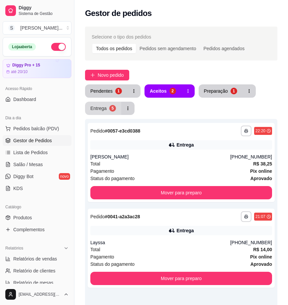
click at [103, 107] on div "Entrega" at bounding box center [98, 108] width 16 height 7
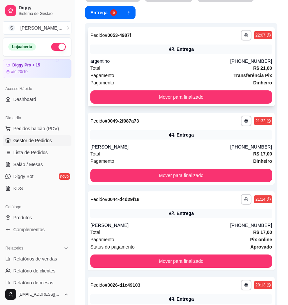
scroll to position [100, 0]
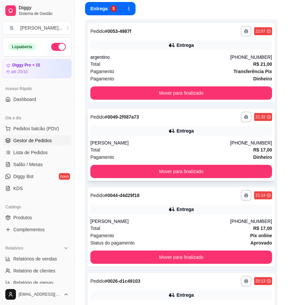
click at [221, 135] on div "Entrega" at bounding box center [181, 130] width 182 height 9
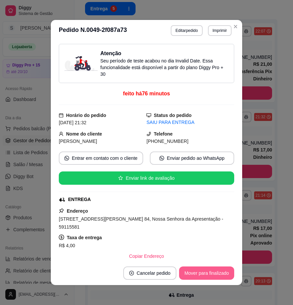
click at [198, 275] on button "Mover para finalizado" at bounding box center [206, 272] width 55 height 13
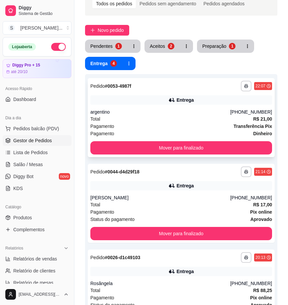
scroll to position [17, 0]
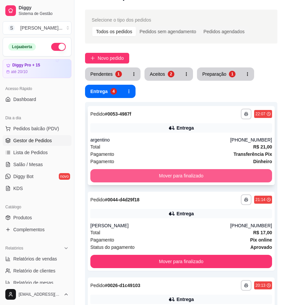
click at [229, 173] on button "Mover para finalizado" at bounding box center [181, 175] width 182 height 13
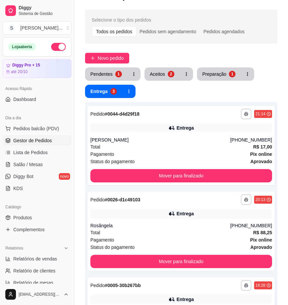
click at [280, 86] on div "**********" at bounding box center [181, 210] width 214 height 409
click at [222, 75] on div "Preparação" at bounding box center [214, 74] width 24 height 7
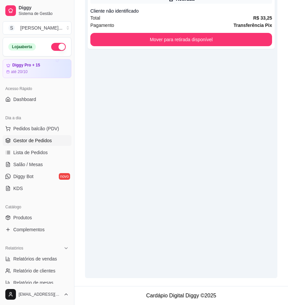
scroll to position [0, 0]
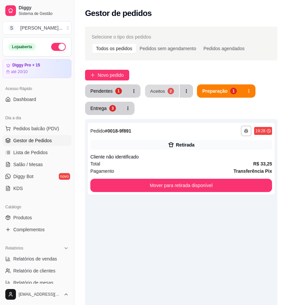
click at [166, 90] on button "Aceitos 2" at bounding box center [162, 91] width 34 height 13
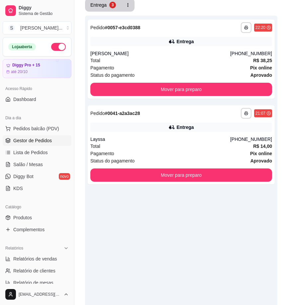
scroll to position [146, 0]
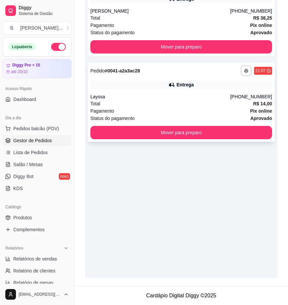
click at [194, 94] on div "Layssa" at bounding box center [160, 96] width 140 height 7
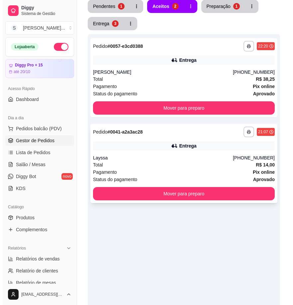
scroll to position [79, 0]
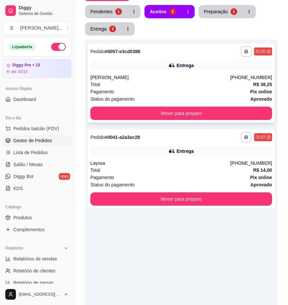
click at [230, 79] on div "[PERSON_NAME]" at bounding box center [160, 77] width 140 height 7
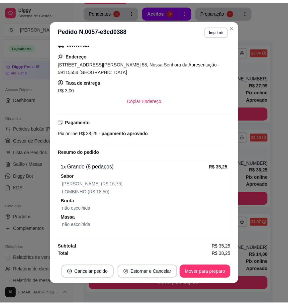
scroll to position [110, 0]
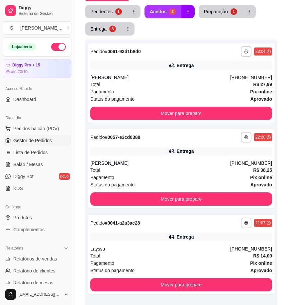
click at [169, 11] on div "3" at bounding box center [172, 11] width 7 height 7
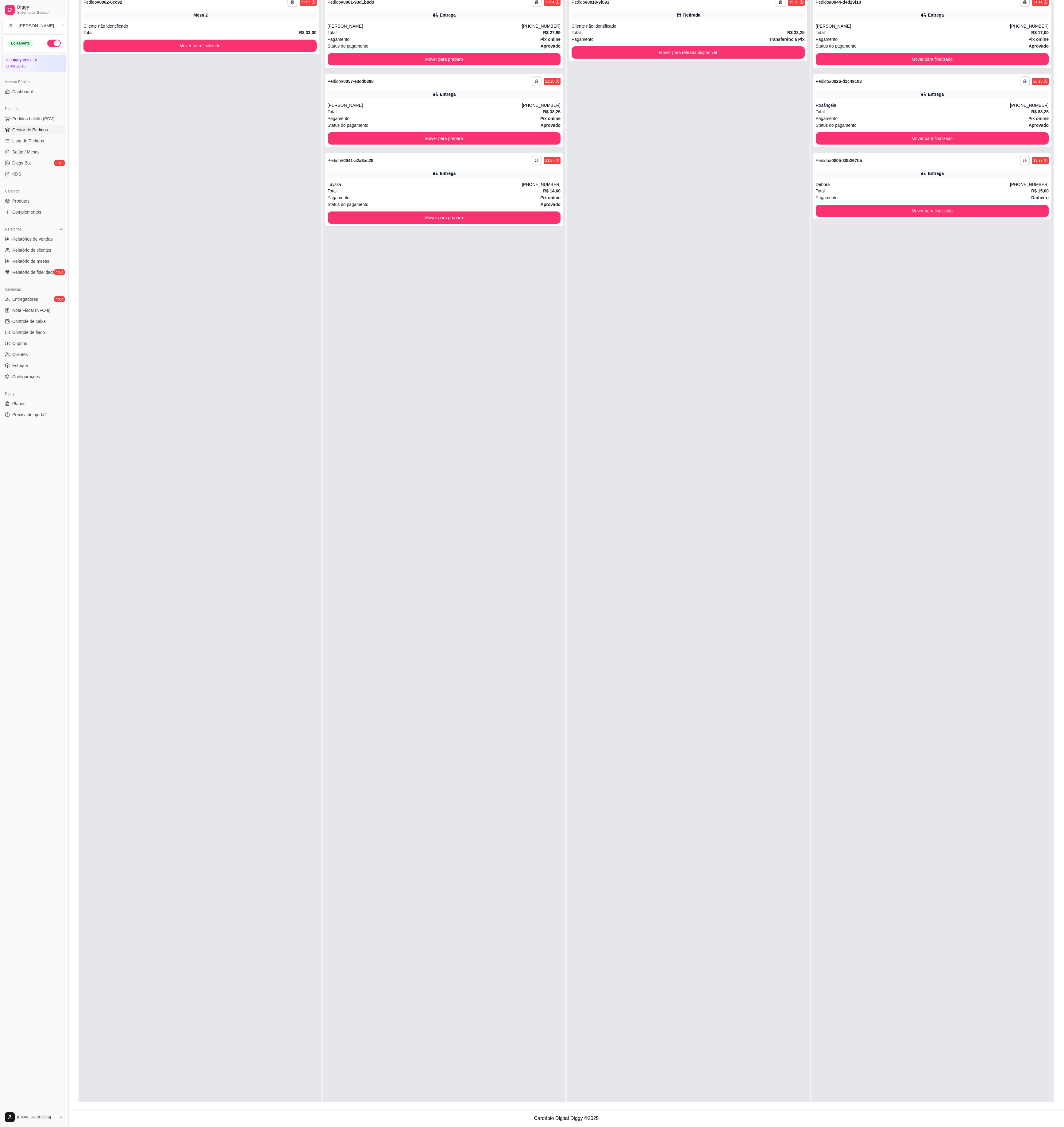
scroll to position [0, 0]
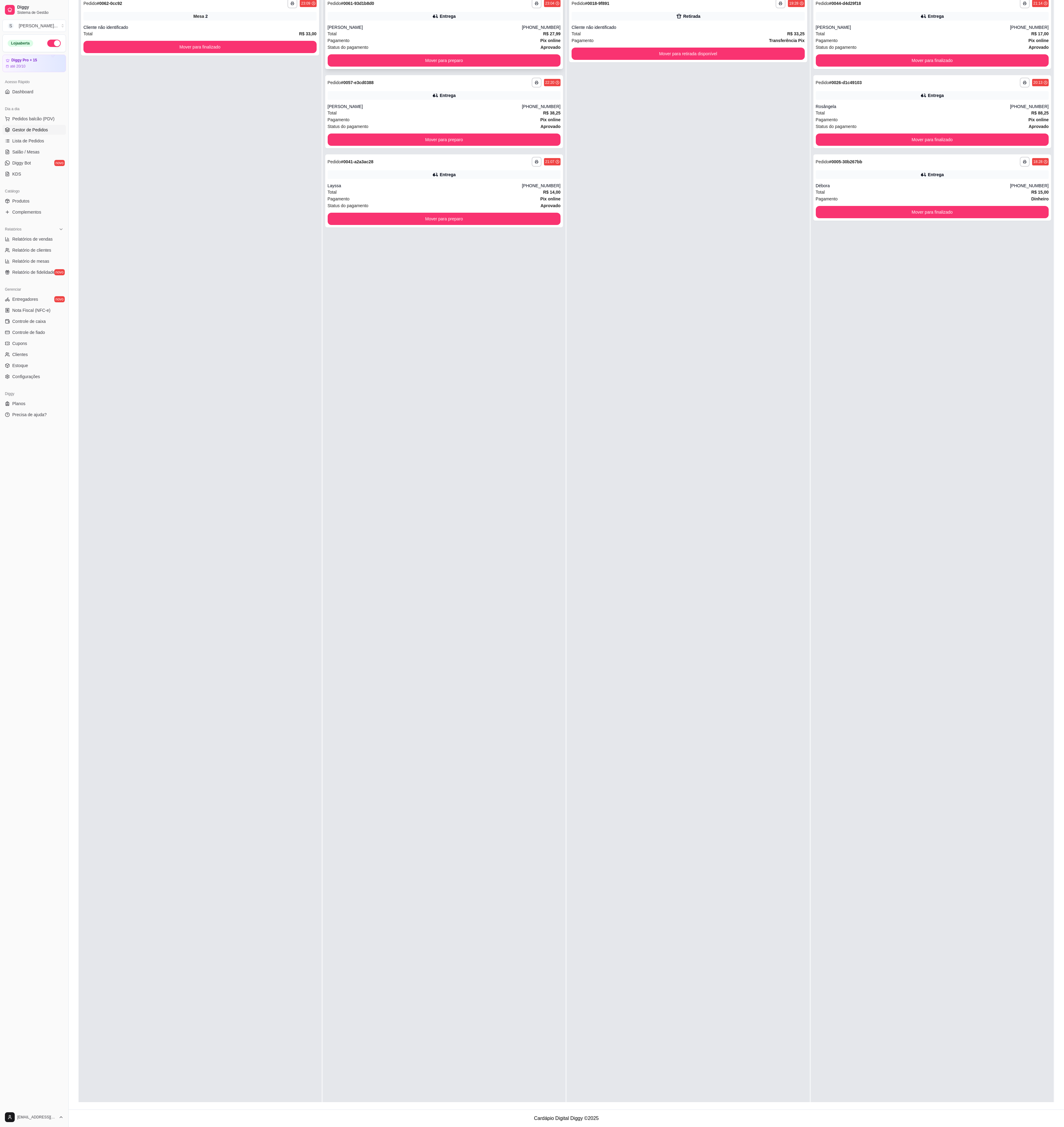
click at [294, 6] on strong "# 0061-93d1b8d0" at bounding box center [357, 3] width 33 height 5
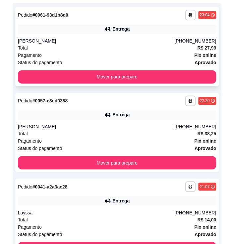
scroll to position [184, 0]
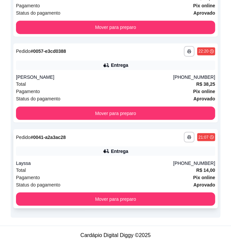
click at [127, 166] on div "Total R$ 14,00" at bounding box center [115, 169] width 199 height 7
click at [122, 163] on div "Layssa" at bounding box center [94, 162] width 157 height 7
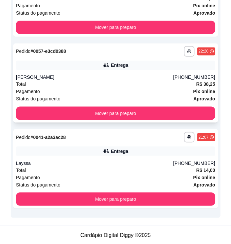
click at [150, 74] on div "[PERSON_NAME]" at bounding box center [94, 77] width 157 height 7
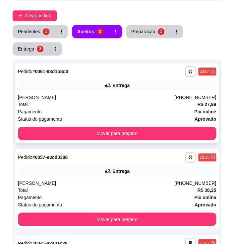
scroll to position [78, 0]
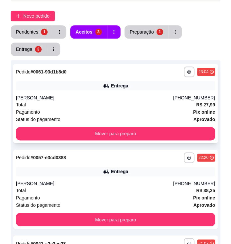
click at [177, 102] on div "Total R$ 27,99" at bounding box center [115, 104] width 199 height 7
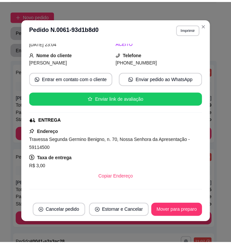
scroll to position [177, 0]
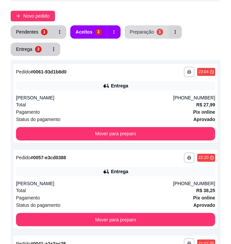
click at [128, 36] on button "Preparação 1" at bounding box center [146, 31] width 44 height 13
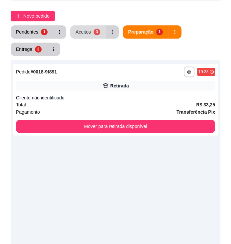
click at [89, 35] on div "Aceitos" at bounding box center [82, 32] width 15 height 7
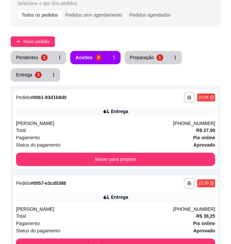
scroll to position [0, 0]
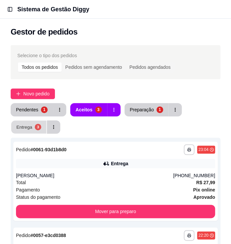
click at [29, 127] on div "Entrega" at bounding box center [24, 127] width 16 height 6
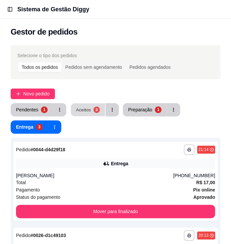
click at [84, 111] on div "Aceitos" at bounding box center [83, 109] width 15 height 6
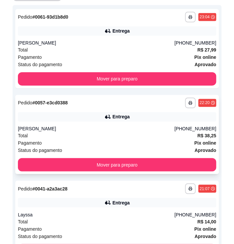
scroll to position [133, 0]
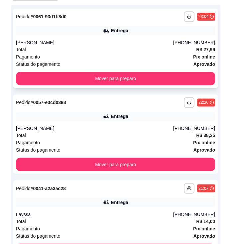
click at [138, 38] on div "**********" at bounding box center [115, 48] width 204 height 79
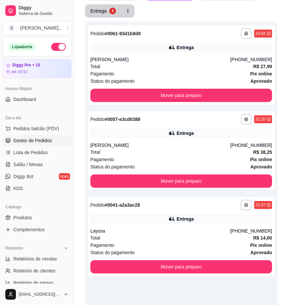
scroll to position [0, 0]
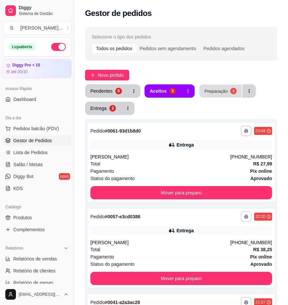
click at [222, 95] on button "Preparação 1" at bounding box center [220, 91] width 43 height 13
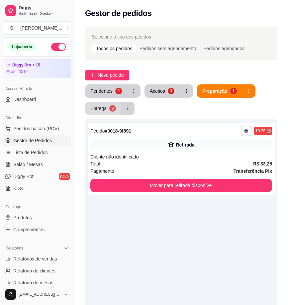
click at [110, 110] on div "3" at bounding box center [112, 108] width 7 height 7
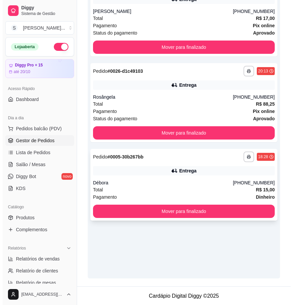
scroll to position [146, 0]
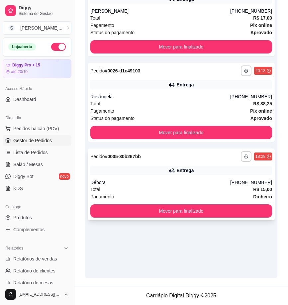
click at [186, 180] on div "Débora" at bounding box center [160, 182] width 140 height 7
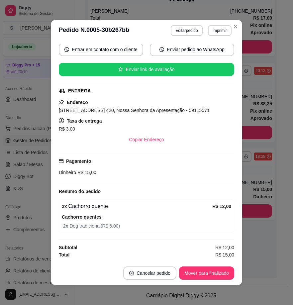
scroll to position [1, 0]
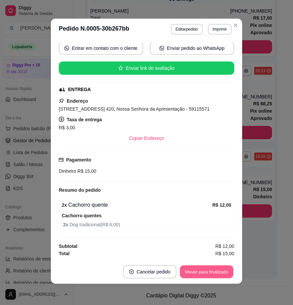
click at [193, 267] on button "Mover para finalizado" at bounding box center [206, 271] width 53 height 13
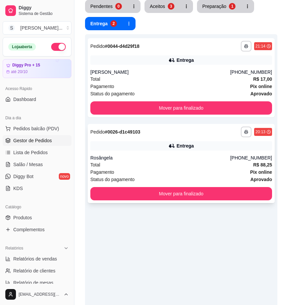
scroll to position [79, 0]
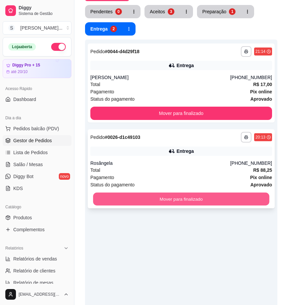
click at [204, 199] on button "Mover para finalizado" at bounding box center [181, 199] width 176 height 13
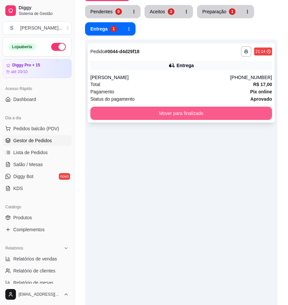
click at [207, 111] on button "Mover para finalizado" at bounding box center [181, 113] width 182 height 13
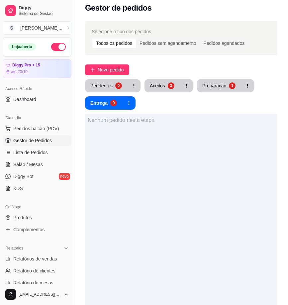
scroll to position [0, 0]
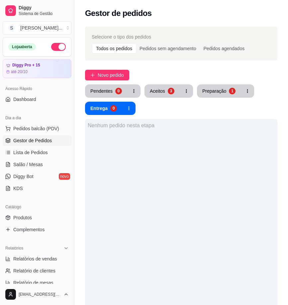
click at [214, 102] on div "Pendentes 0 Aceitos 3 Preparação 1 Entrega 0" at bounding box center [181, 99] width 192 height 31
click at [215, 95] on button "Preparação 1" at bounding box center [219, 90] width 44 height 13
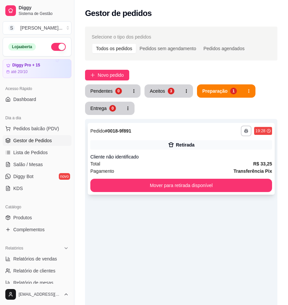
click at [178, 171] on div "Pagamento Transferência Pix" at bounding box center [181, 170] width 182 height 7
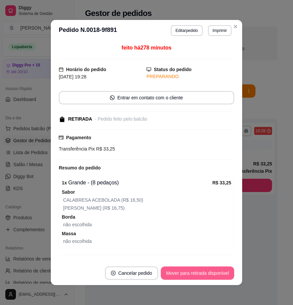
click at [188, 277] on button "Mover para retirada disponível" at bounding box center [197, 272] width 73 height 13
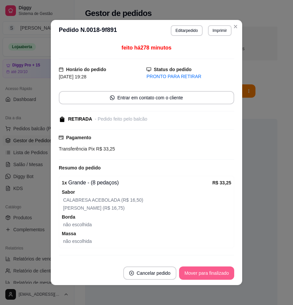
click at [188, 277] on button "Mover para finalizado" at bounding box center [206, 272] width 55 height 13
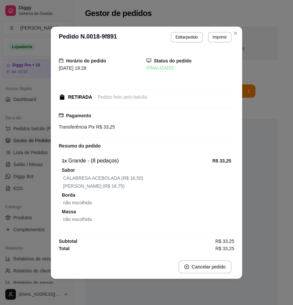
drag, startPoint x: 213, startPoint y: 156, endPoint x: 247, endPoint y: 155, distance: 34.2
click at [214, 157] on div "R$ 33,25" at bounding box center [221, 161] width 19 height 8
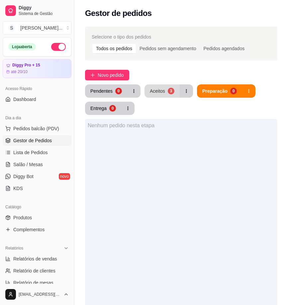
click at [153, 90] on div "Aceitos" at bounding box center [157, 91] width 15 height 7
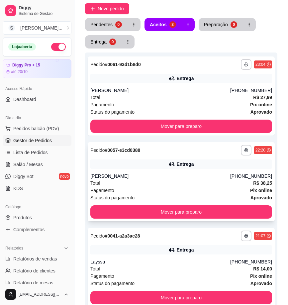
scroll to position [133, 0]
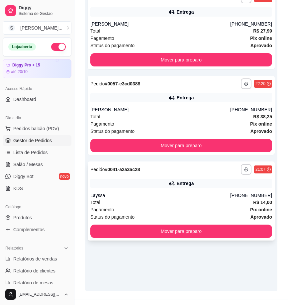
click at [173, 196] on div "Layssa" at bounding box center [160, 195] width 140 height 7
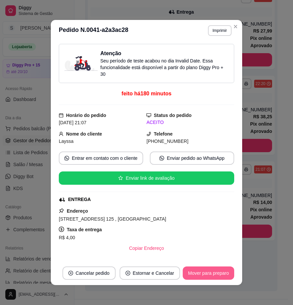
click at [195, 269] on button "Mover para preparo" at bounding box center [208, 272] width 51 height 13
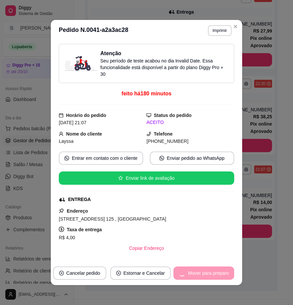
click at [196, 273] on div "Mover para preparo" at bounding box center [203, 272] width 61 height 13
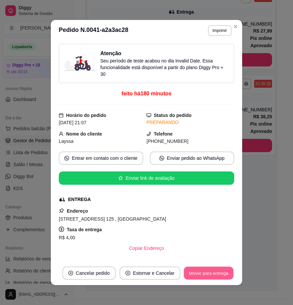
click at [195, 274] on button "Mover para entrega" at bounding box center [209, 273] width 50 height 13
click at [195, 274] on button "Mover para finalizado" at bounding box center [206, 273] width 53 height 13
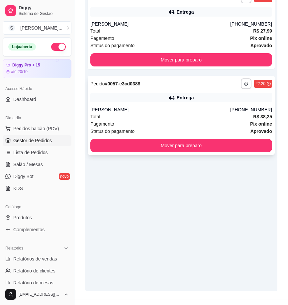
click at [192, 104] on div "**********" at bounding box center [181, 115] width 187 height 79
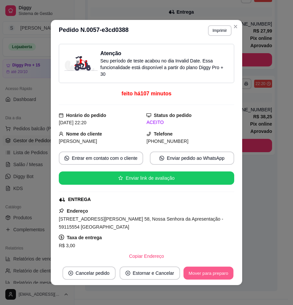
click at [197, 279] on button "Mover para preparo" at bounding box center [208, 273] width 50 height 13
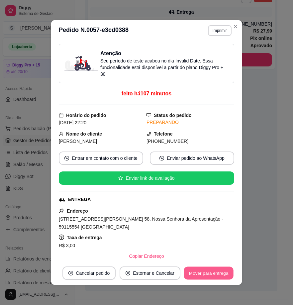
click at [196, 276] on button "Mover para entrega" at bounding box center [209, 273] width 50 height 13
click at [196, 275] on button "Mover para finalizado" at bounding box center [206, 272] width 55 height 13
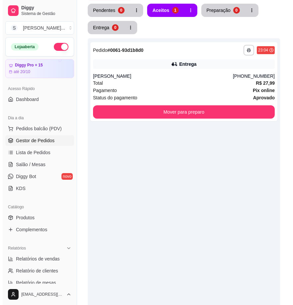
scroll to position [0, 0]
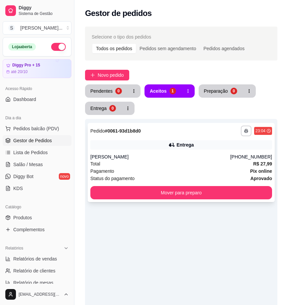
click at [160, 159] on div "[PERSON_NAME]" at bounding box center [160, 156] width 140 height 7
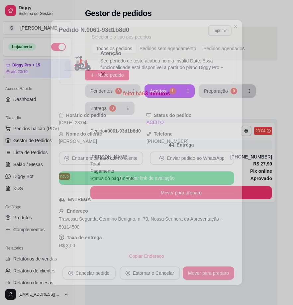
scroll to position [117, 0]
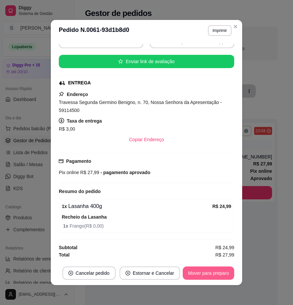
click at [196, 269] on button "Mover para preparo" at bounding box center [208, 272] width 51 height 13
click at [194, 271] on button "Mover para entrega" at bounding box center [208, 272] width 51 height 13
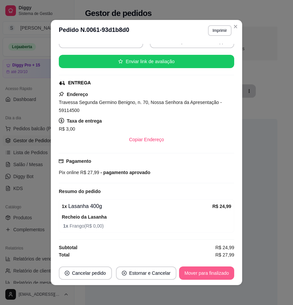
click at [194, 272] on button "Mover para finalizado" at bounding box center [206, 272] width 55 height 13
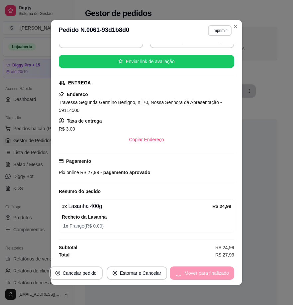
scroll to position [95, 0]
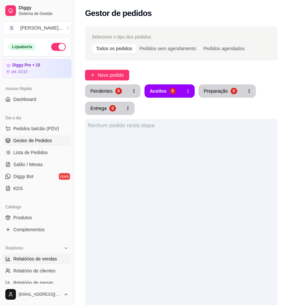
click at [43, 259] on span "Relatórios de vendas" at bounding box center [35, 258] width 44 height 7
select select "ALL"
select select "0"
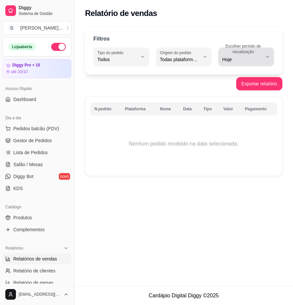
click at [260, 60] on span "Hoje" at bounding box center [242, 59] width 40 height 7
click at [238, 86] on span "Ontem" at bounding box center [243, 86] width 37 height 6
type input "1"
select select "1"
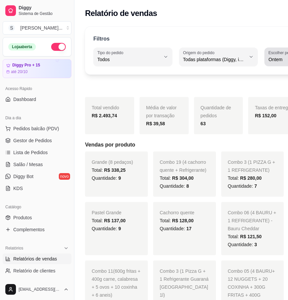
click at [245, 143] on span "Customizado" at bounding box center [246, 140] width 50 height 6
type input "-1"
select select "-1"
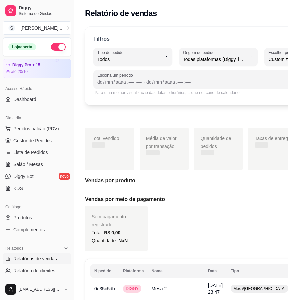
scroll to position [6, 0]
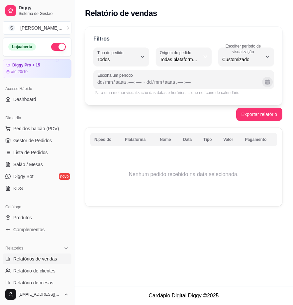
click at [267, 80] on button "Calendário" at bounding box center [267, 82] width 11 height 11
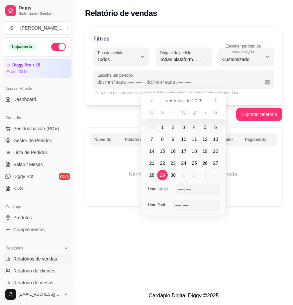
click at [165, 177] on span "29" at bounding box center [162, 175] width 5 height 7
click at [151, 176] on span "28" at bounding box center [151, 175] width 5 height 7
click at [160, 177] on span "29" at bounding box center [162, 175] width 5 height 7
click at [153, 174] on span "28" at bounding box center [151, 175] width 5 height 7
click at [153, 175] on span "28" at bounding box center [151, 175] width 5 height 7
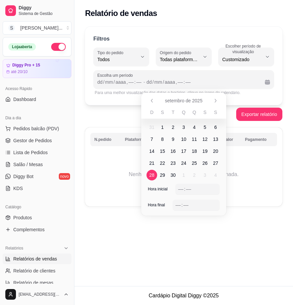
click at [153, 175] on span "28" at bounding box center [151, 175] width 5 height 7
click at [179, 190] on div "––" at bounding box center [180, 189] width 7 height 7
click at [178, 204] on div "––" at bounding box center [178, 205] width 7 height 7
click at [195, 227] on div "Relatório de vendas Filtros ALL Tipo do pedido Todos Entrega Retirada Mesa Cons…" at bounding box center [183, 143] width 219 height 286
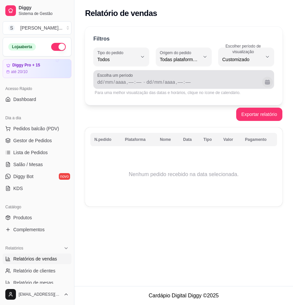
click at [269, 85] on button "Calendário" at bounding box center [267, 82] width 11 height 11
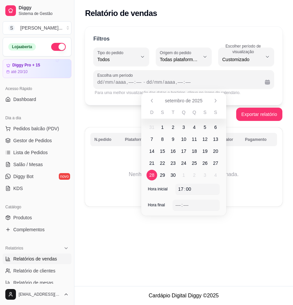
click at [160, 176] on span "29" at bounding box center [162, 175] width 5 height 7
click at [150, 177] on span "28" at bounding box center [151, 175] width 5 height 7
click at [193, 205] on div "–– : ––" at bounding box center [196, 205] width 42 height 8
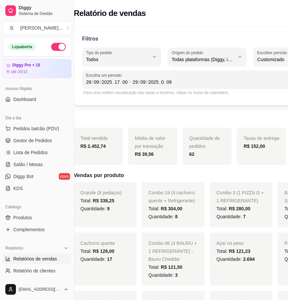
scroll to position [0, 12]
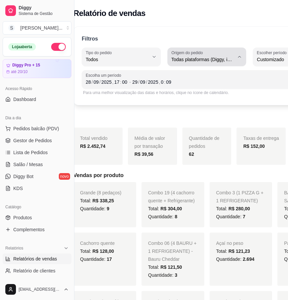
click at [218, 58] on button "Origem do pedido Todas plataformas (Diggy, iFood)" at bounding box center [206, 56] width 79 height 19
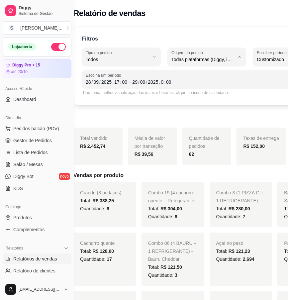
click at [178, 85] on span "Diggy" at bounding box center [190, 86] width 50 height 6
type input "DIGGY"
select select "DIGGY"
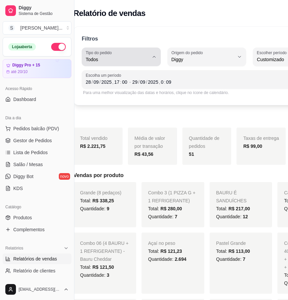
click at [132, 59] on span "Todos" at bounding box center [117, 59] width 63 height 7
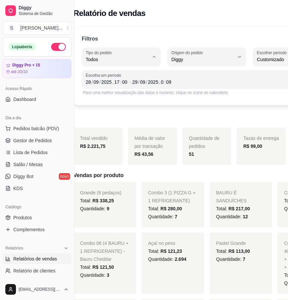
click at [125, 85] on span "Entrega" at bounding box center [113, 86] width 50 height 6
type input "DELIVERY"
select select "DELIVERY"
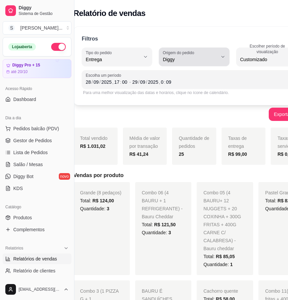
click at [210, 55] on button "Origem do pedido Diggy" at bounding box center [194, 56] width 70 height 19
click at [183, 94] on li "iFood" at bounding box center [188, 97] width 59 height 10
type input "IFOOD"
select select "IFOOD"
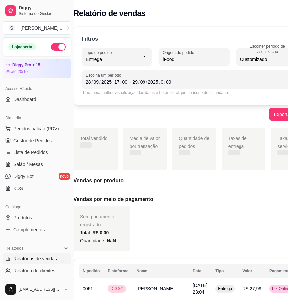
scroll to position [6, 0]
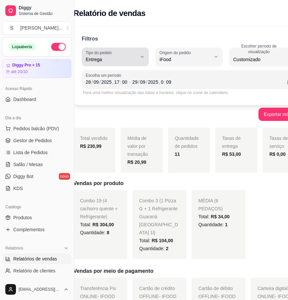
click at [139, 57] on icon "button" at bounding box center [141, 56] width 5 height 5
click at [108, 99] on span "Retirada" at bounding box center [109, 97] width 43 height 6
type input "PICKUP"
select select "PICKUP"
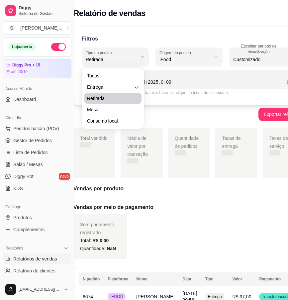
scroll to position [0, 0]
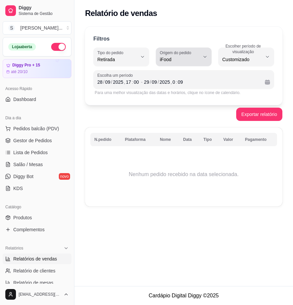
click at [204, 57] on icon "button" at bounding box center [204, 56] width 5 height 5
click at [186, 78] on span "Todas plataformas (Diggy, iFood)" at bounding box center [180, 75] width 37 height 6
type input "ALL"
select select "ALL"
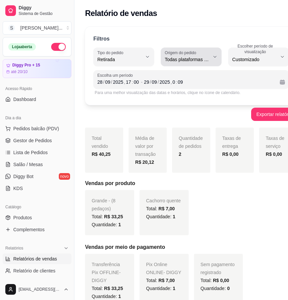
click at [197, 58] on span "Todas plataformas (Diggy, iFood)" at bounding box center [187, 59] width 45 height 7
click at [186, 87] on span "Diggy" at bounding box center [190, 86] width 43 height 6
type input "DIGGY"
select select "DIGGY"
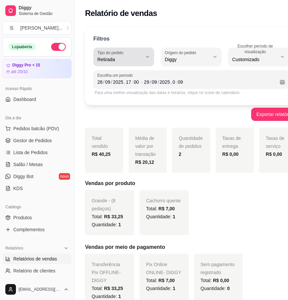
click at [141, 58] on span "Retirada" at bounding box center [119, 59] width 45 height 7
click at [103, 106] on li "Mesa" at bounding box center [124, 108] width 55 height 10
type input "IN_STORE"
select select "IN_STORE"
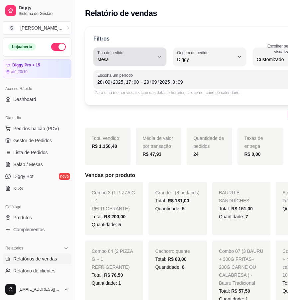
click at [150, 57] on button "Tipo do pedido Mesa" at bounding box center [129, 56] width 73 height 19
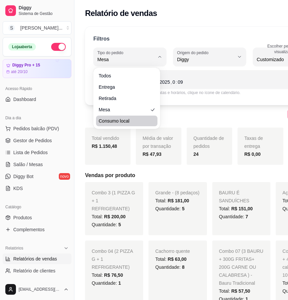
click at [149, 127] on div "Todos Entrega Retirada Mesa Consumo local" at bounding box center [127, 98] width 64 height 58
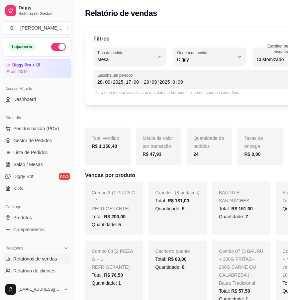
click at [134, 121] on span "Consumo local" at bounding box center [123, 119] width 47 height 6
type input "EAT_IN"
select select "EAT_IN"
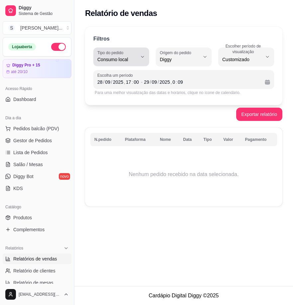
click at [123, 59] on span "Consumo local" at bounding box center [117, 59] width 40 height 7
click at [120, 73] on span "Todos" at bounding box center [118, 75] width 37 height 6
type input "ALL"
select select "ALL"
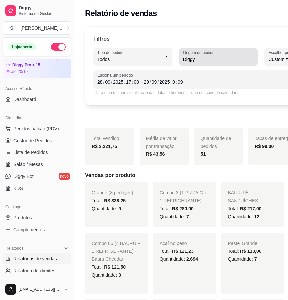
click at [248, 55] on icon "button" at bounding box center [250, 56] width 5 height 5
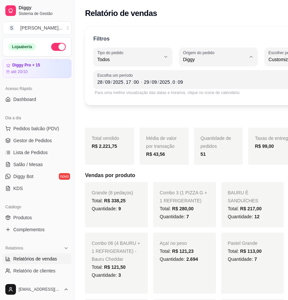
click at [220, 76] on span "Todas plataformas (Diggy, iFood)" at bounding box center [201, 75] width 50 height 6
type input "ALL"
select select "ALL"
